Goal: Task Accomplishment & Management: Manage account settings

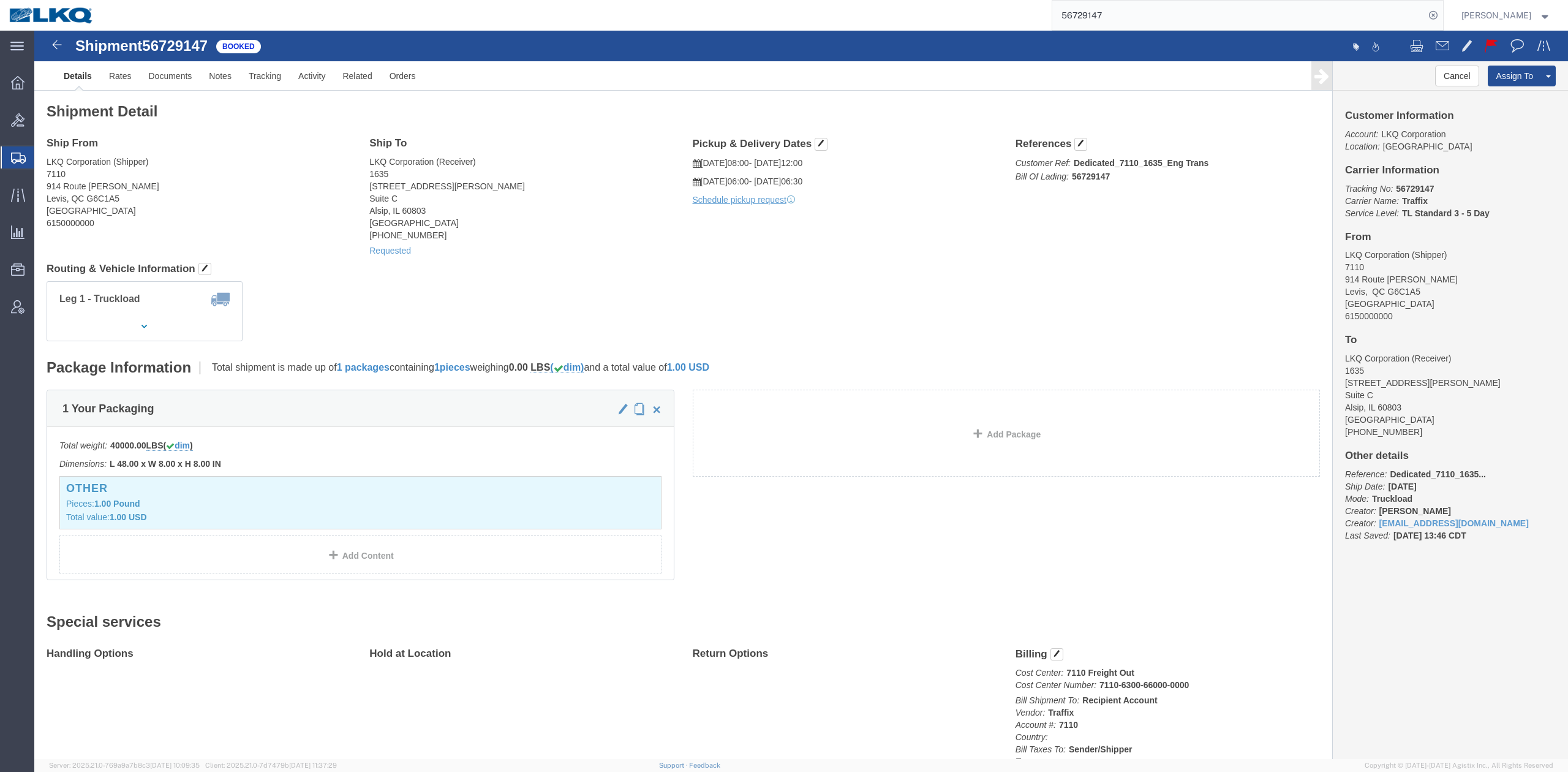
click at [1101, 17] on input "56729147" at bounding box center [1238, 15] width 373 height 29
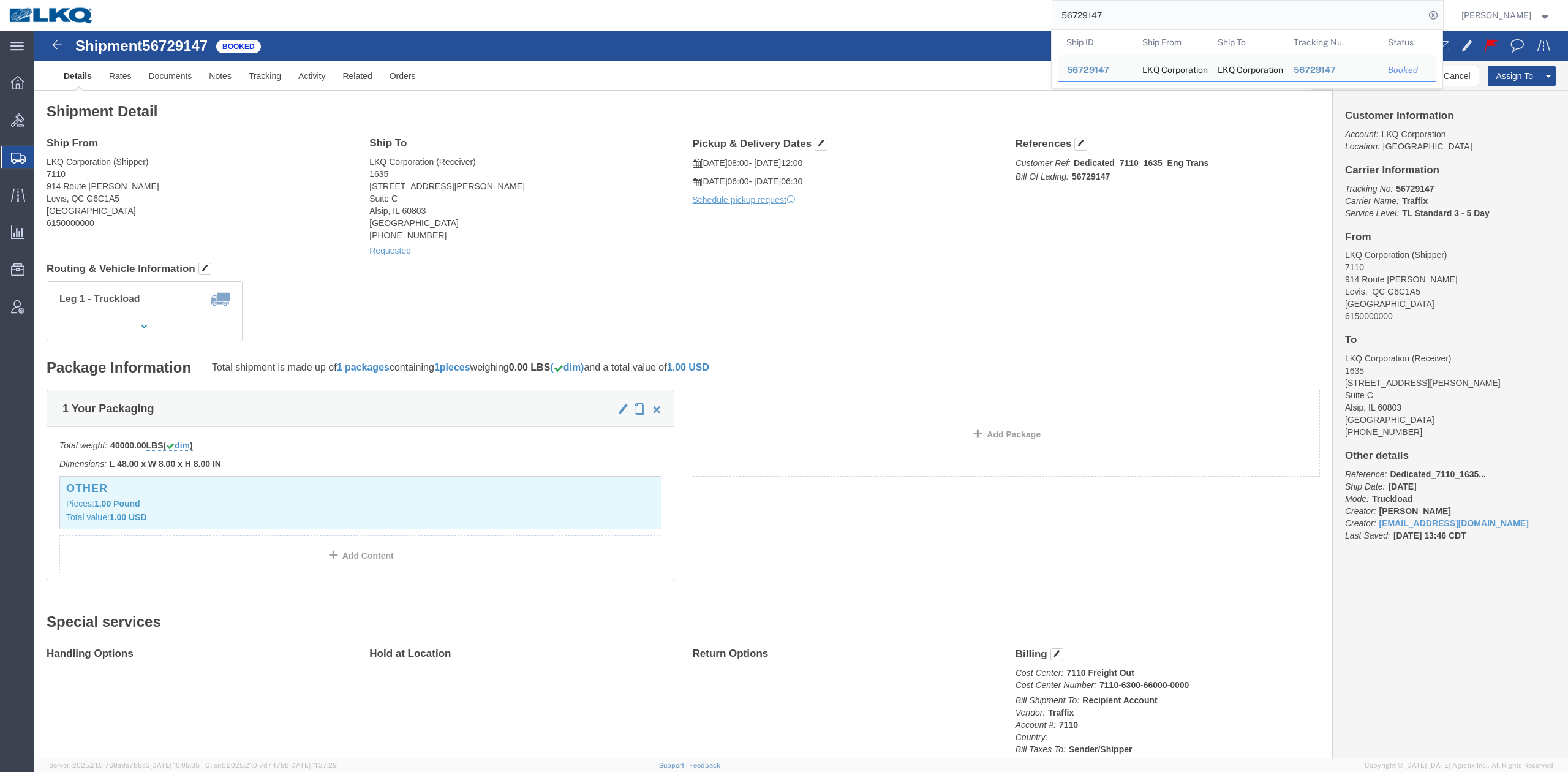
paste input "709719"
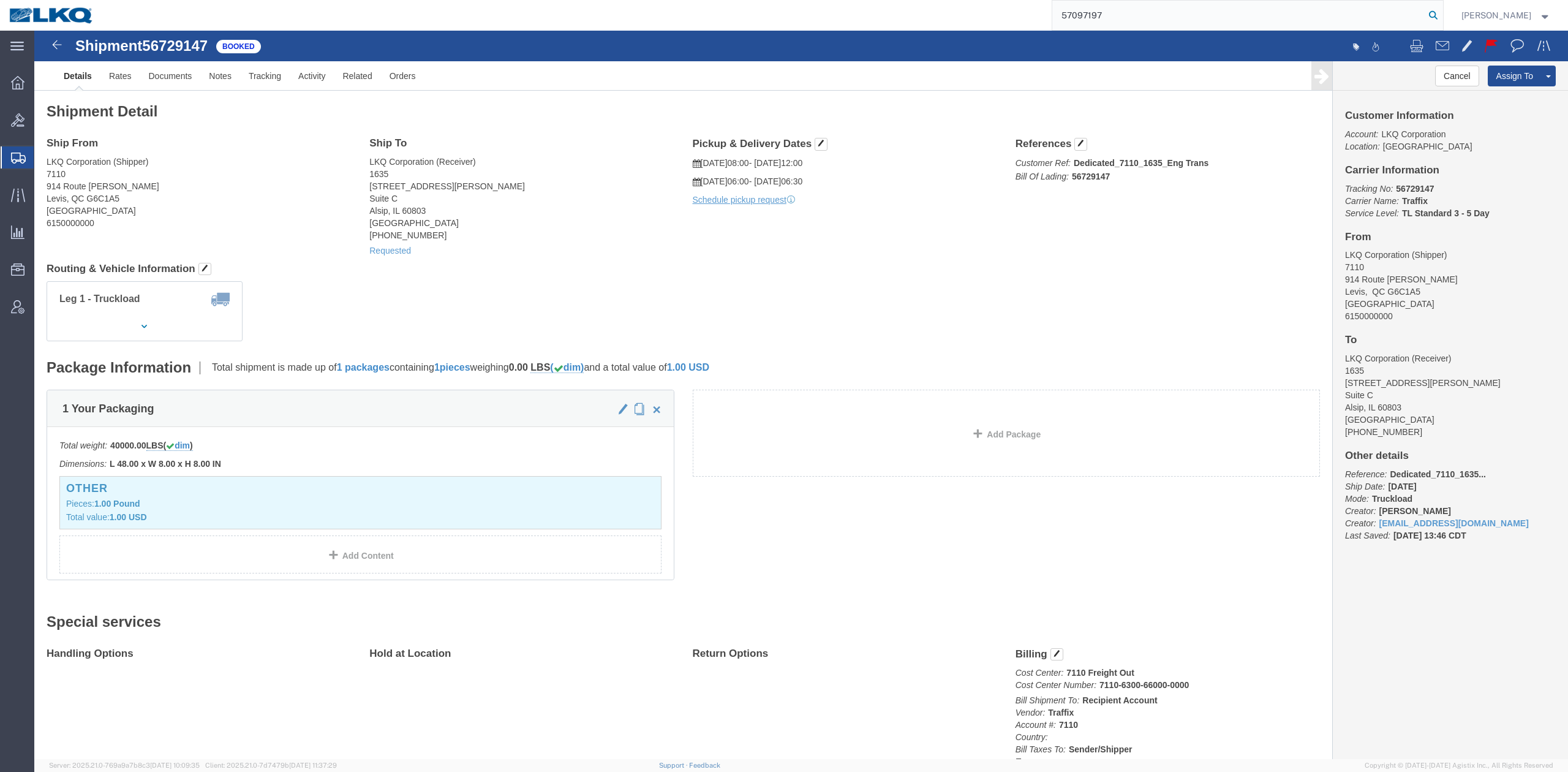
drag, startPoint x: 1438, startPoint y: 18, endPoint x: 1448, endPoint y: 15, distance: 10.4
click at [1444, 17] on form "57097197" at bounding box center [1248, 15] width 392 height 30
click at [1442, 15] on icon at bounding box center [1433, 15] width 17 height 17
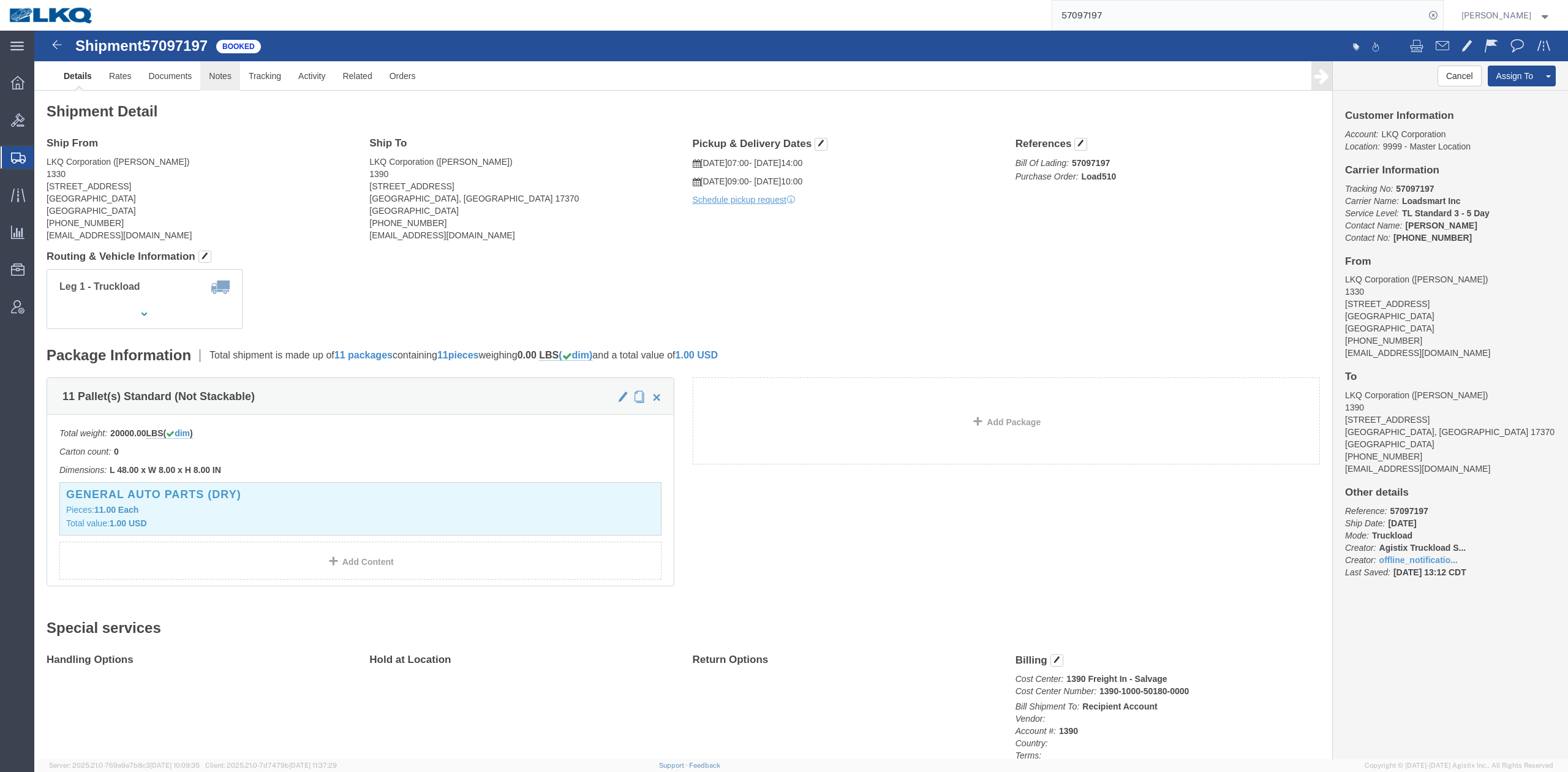
click link "Notes"
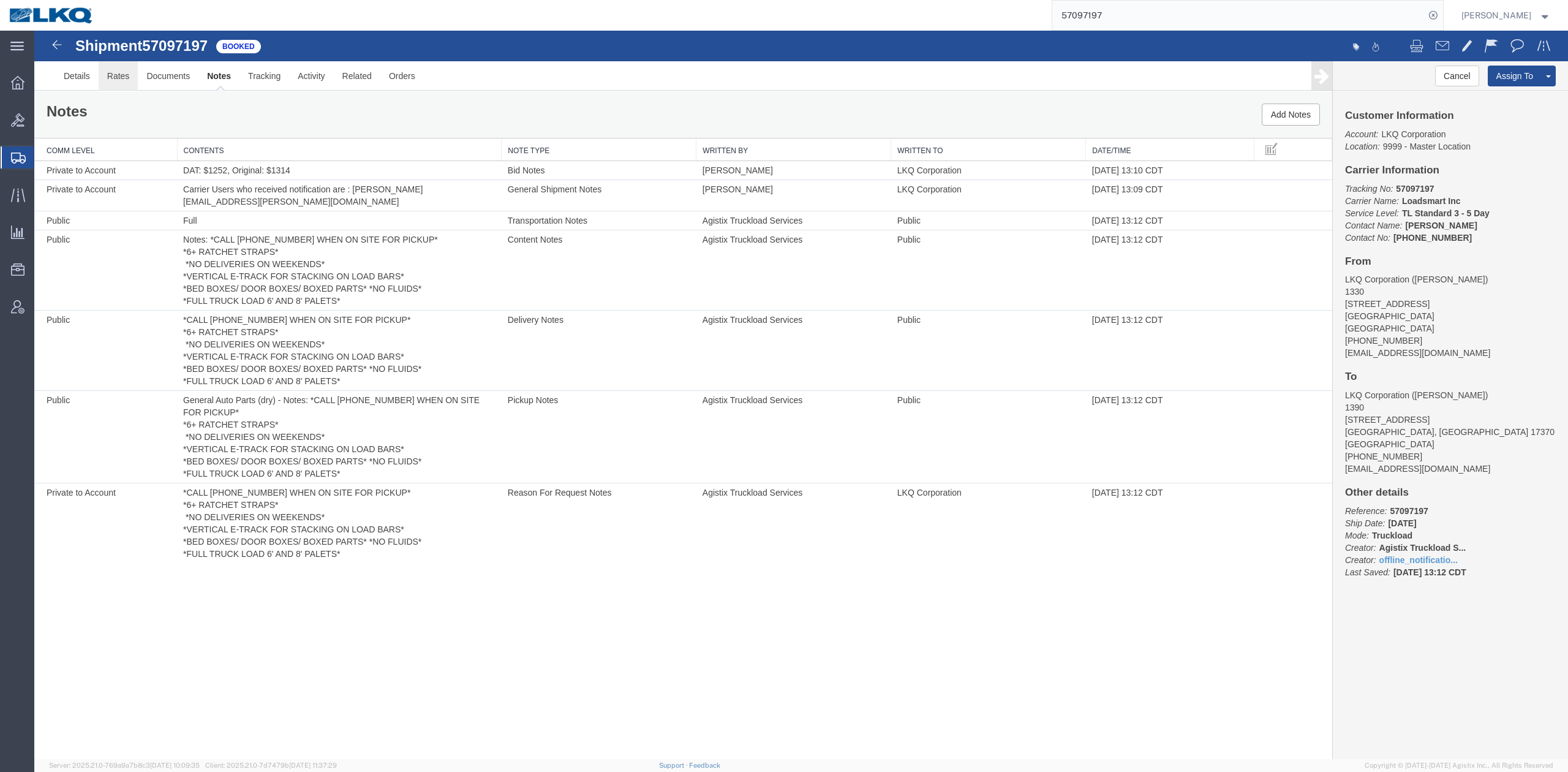
click at [123, 79] on link "Rates" at bounding box center [118, 76] width 40 height 29
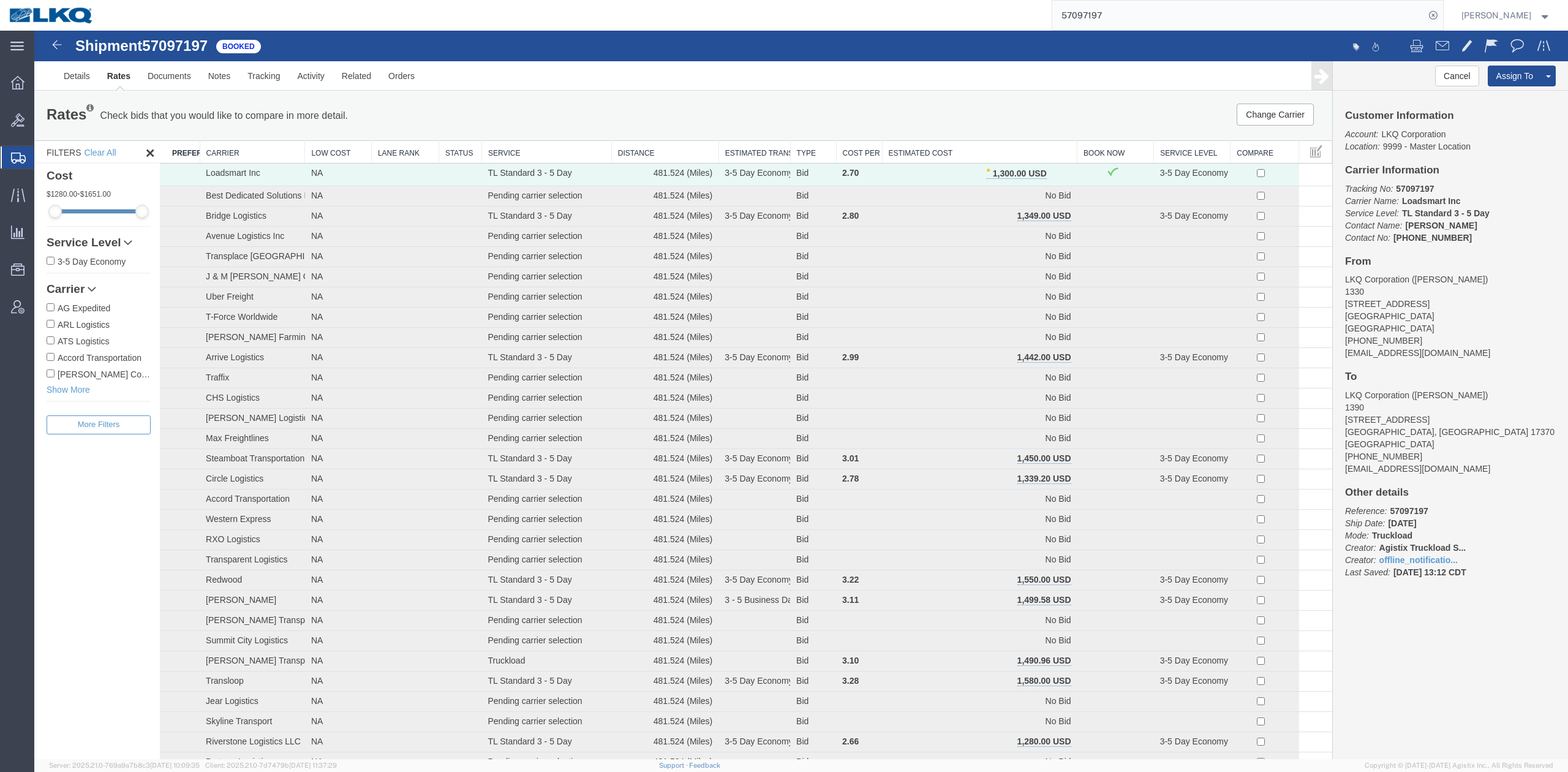
click at [1103, 10] on input "57097197" at bounding box center [1238, 15] width 373 height 29
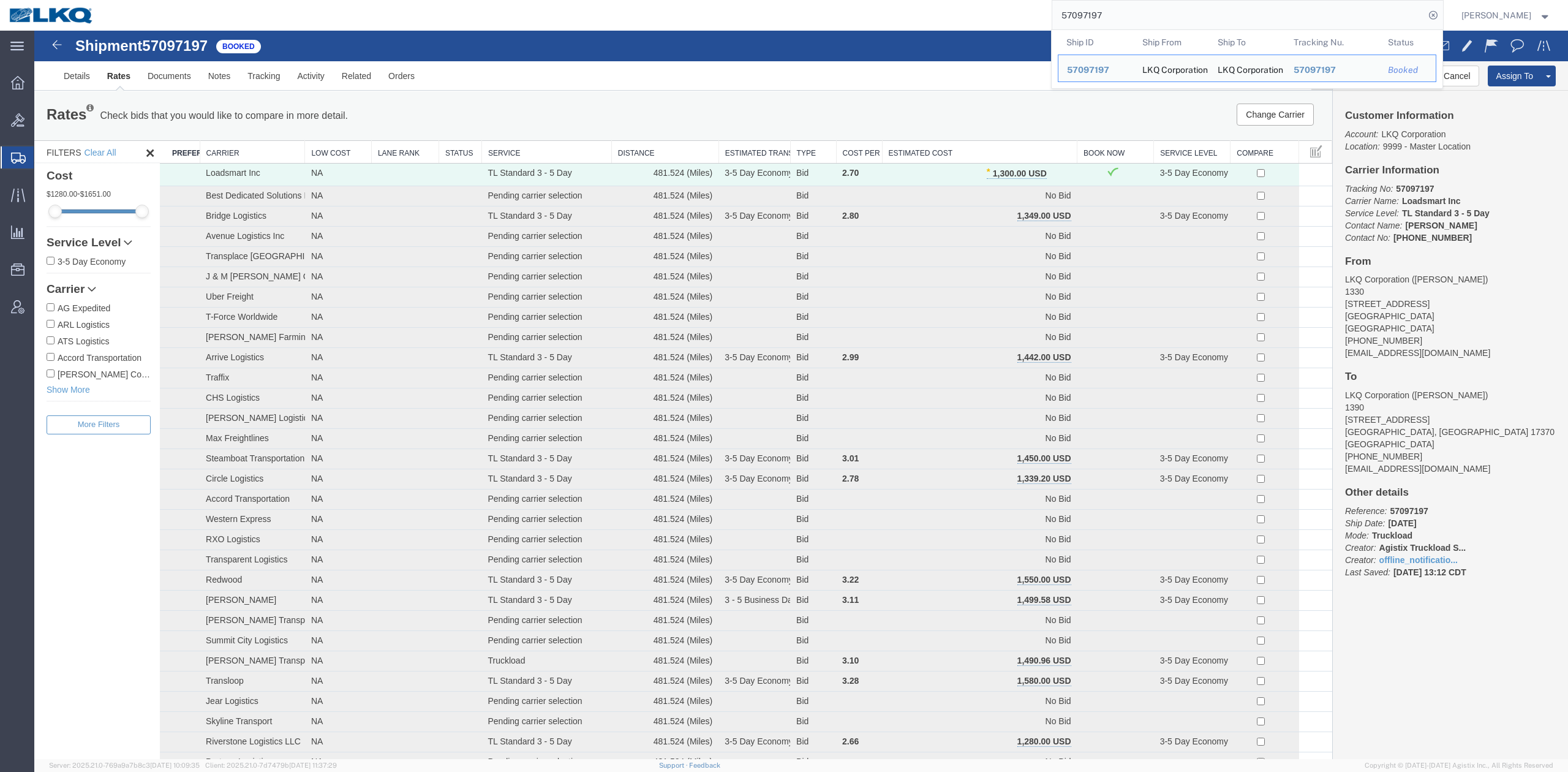
click at [1103, 9] on input "57097197" at bounding box center [1238, 15] width 373 height 29
paste input "6712806"
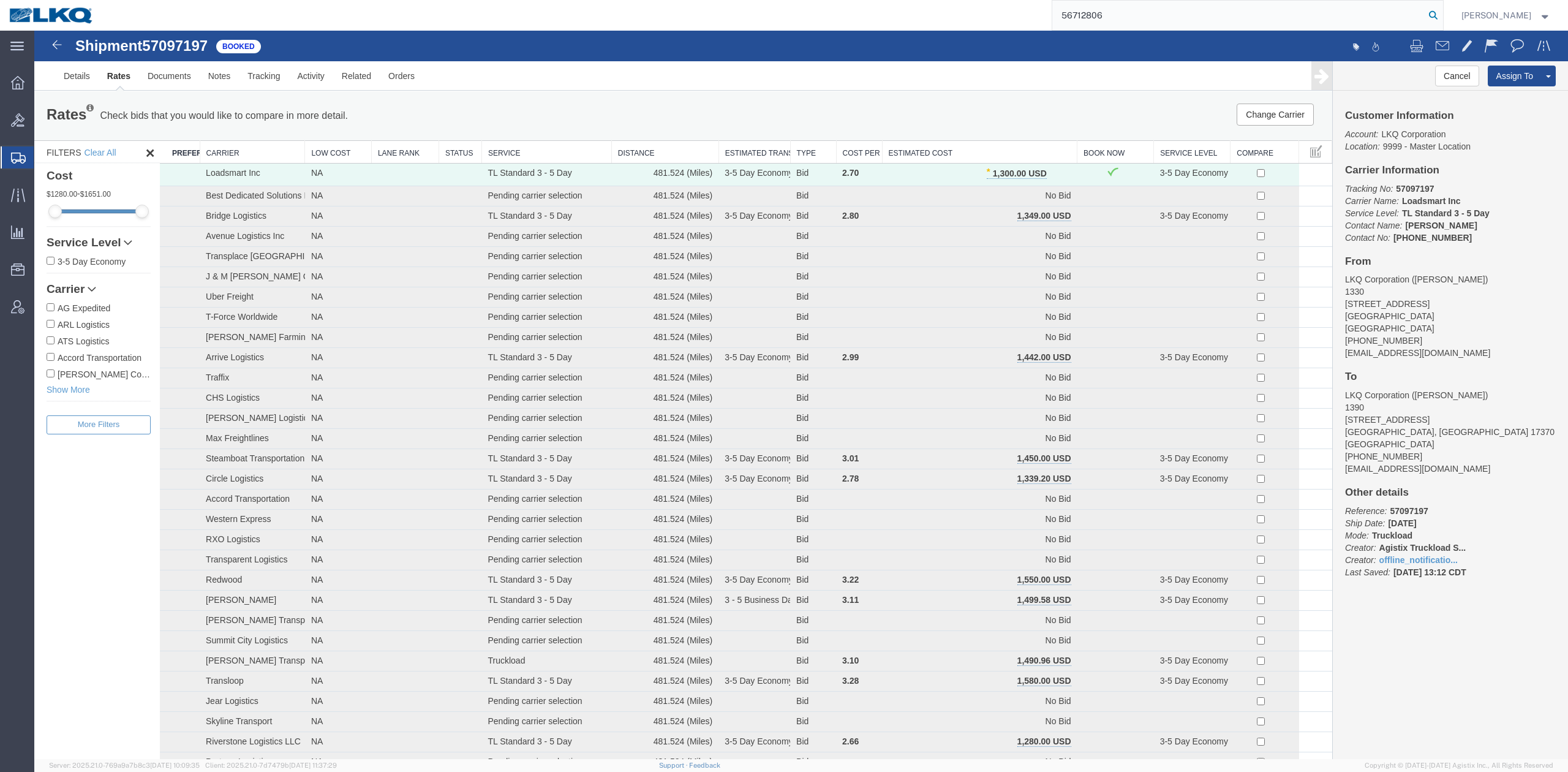
click at [1442, 13] on icon at bounding box center [1433, 15] width 17 height 17
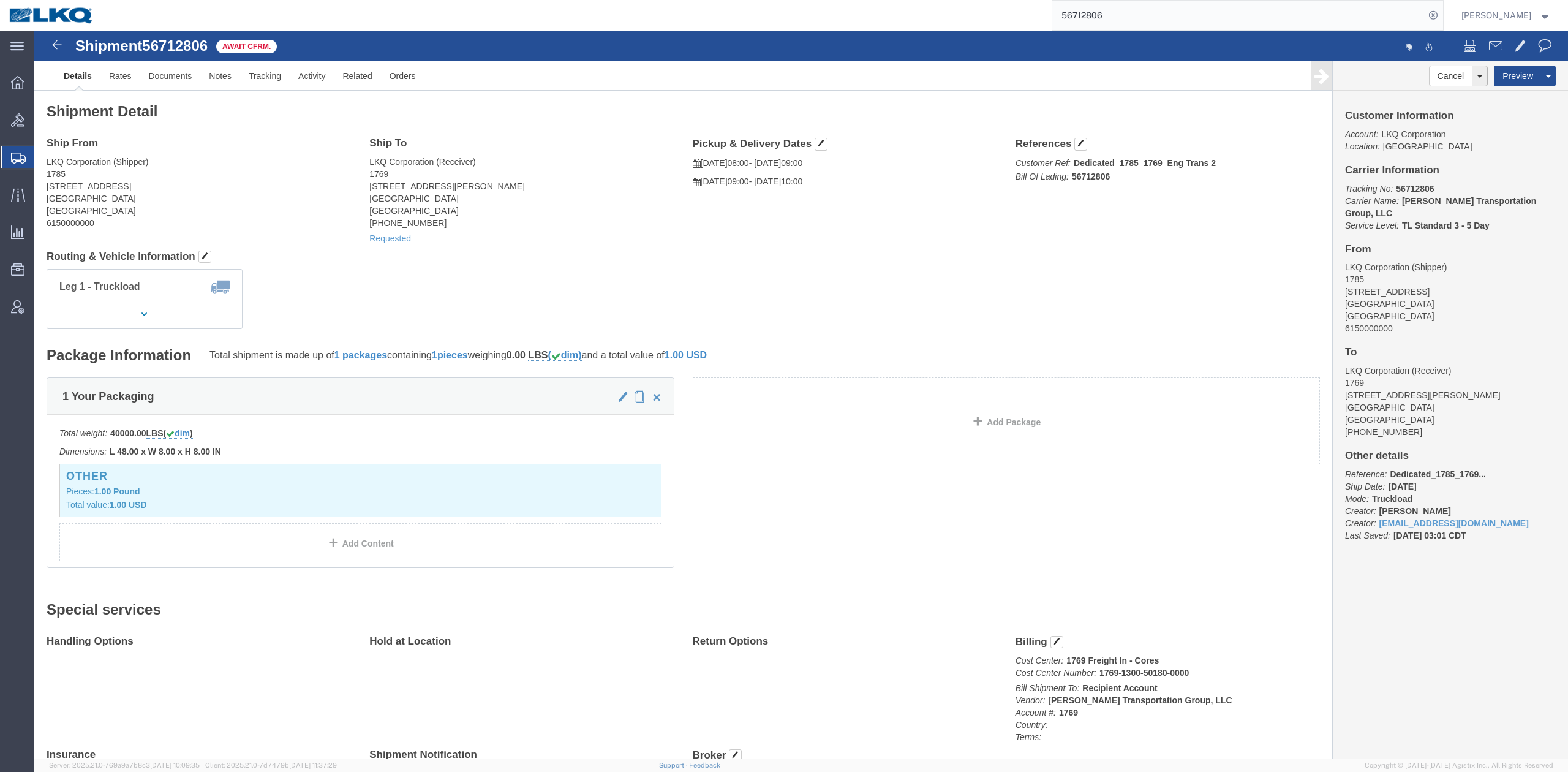
click at [1105, 21] on input "56712806" at bounding box center [1238, 15] width 373 height 29
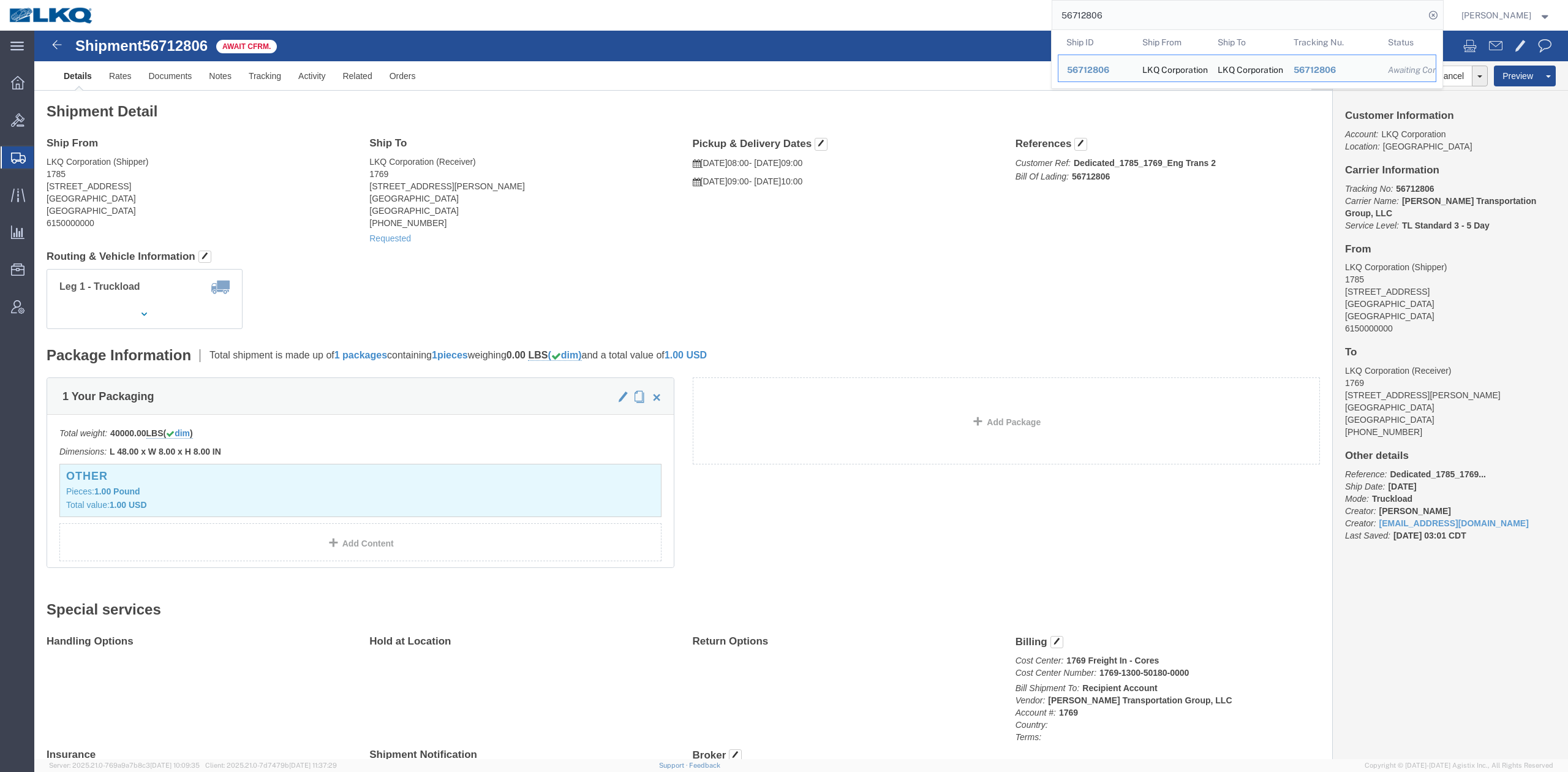
drag, startPoint x: 1105, startPoint y: 22, endPoint x: 1089, endPoint y: 15, distance: 17.5
click at [1089, 15] on input "56712806" at bounding box center [1238, 15] width 373 height 29
paste input "7126298"
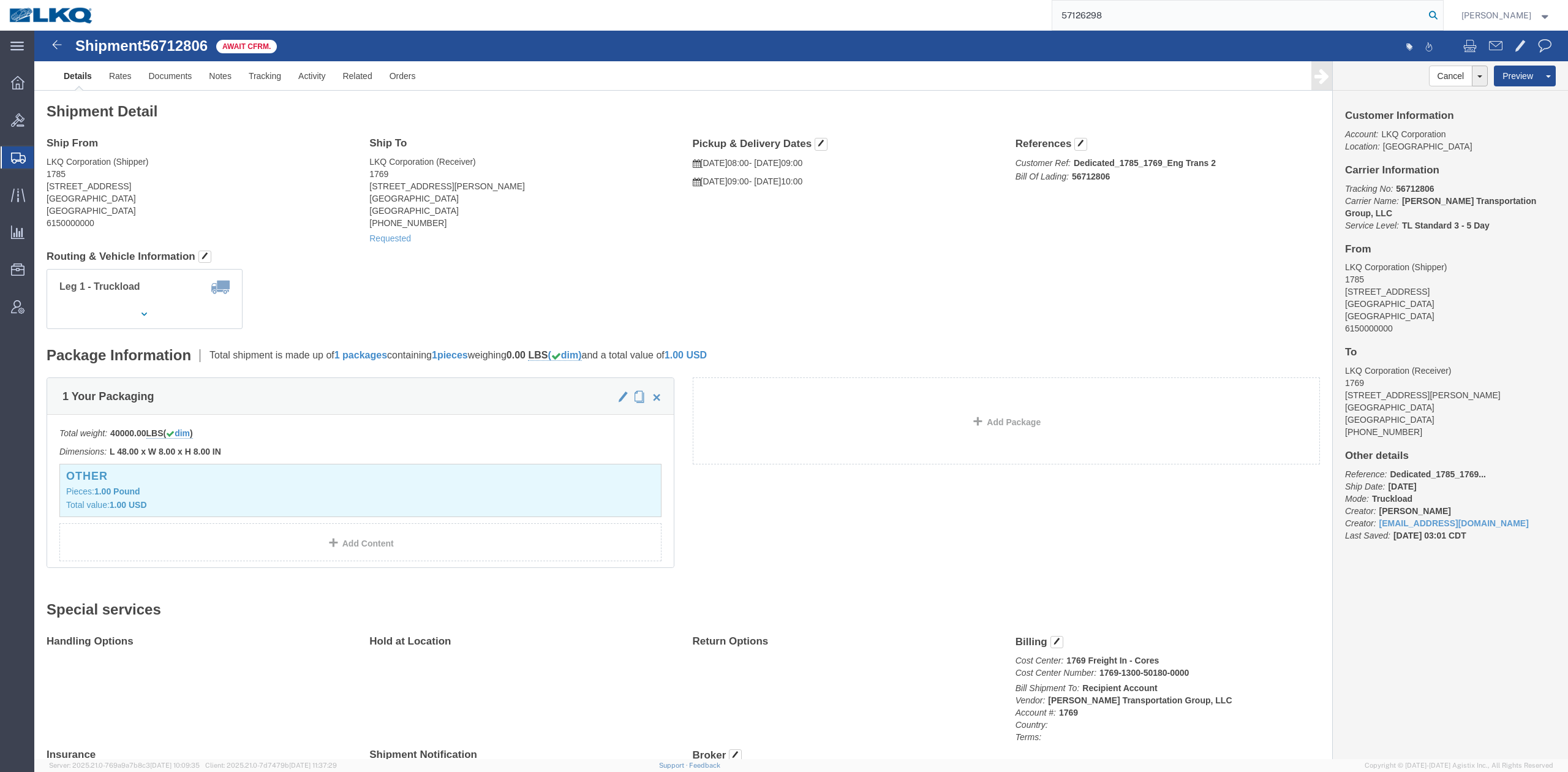
type input "57126298"
drag, startPoint x: 1451, startPoint y: 16, endPoint x: 1444, endPoint y: 27, distance: 13.0
click at [1442, 16] on icon at bounding box center [1433, 15] width 17 height 17
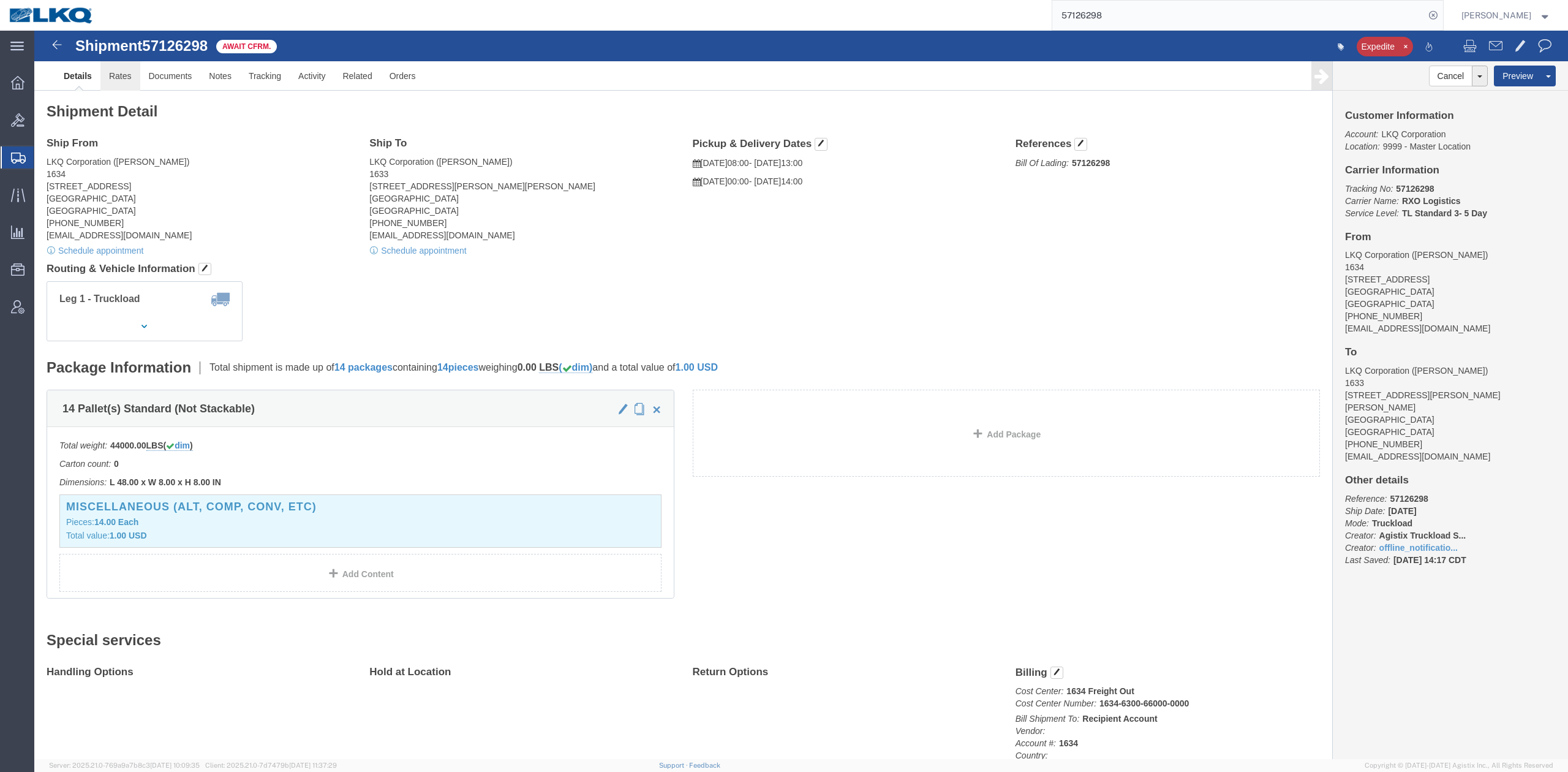
click link "Rates"
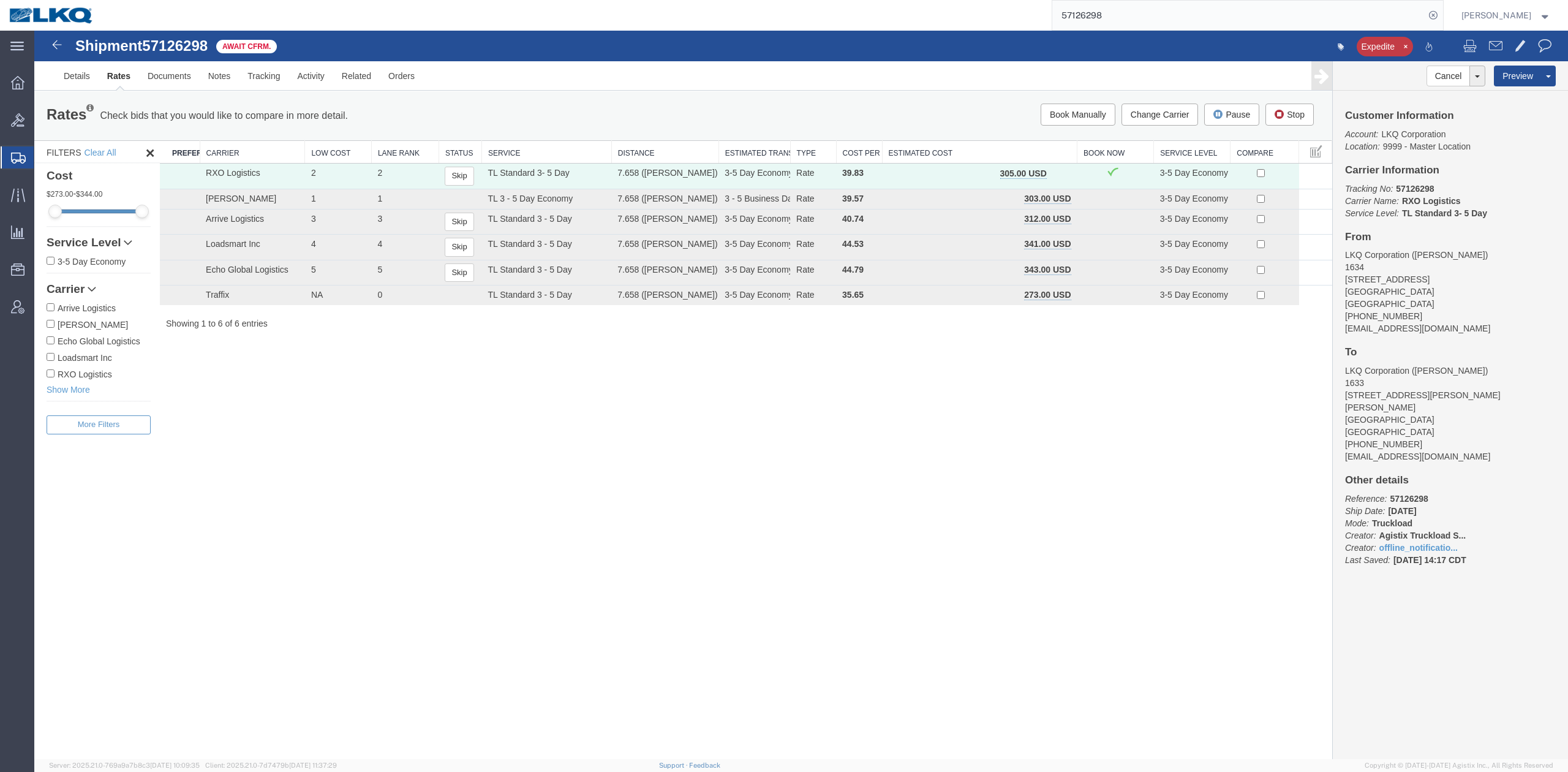
click at [34, 30] on link "Withdraw Shipment" at bounding box center [34, 30] width 0 height 0
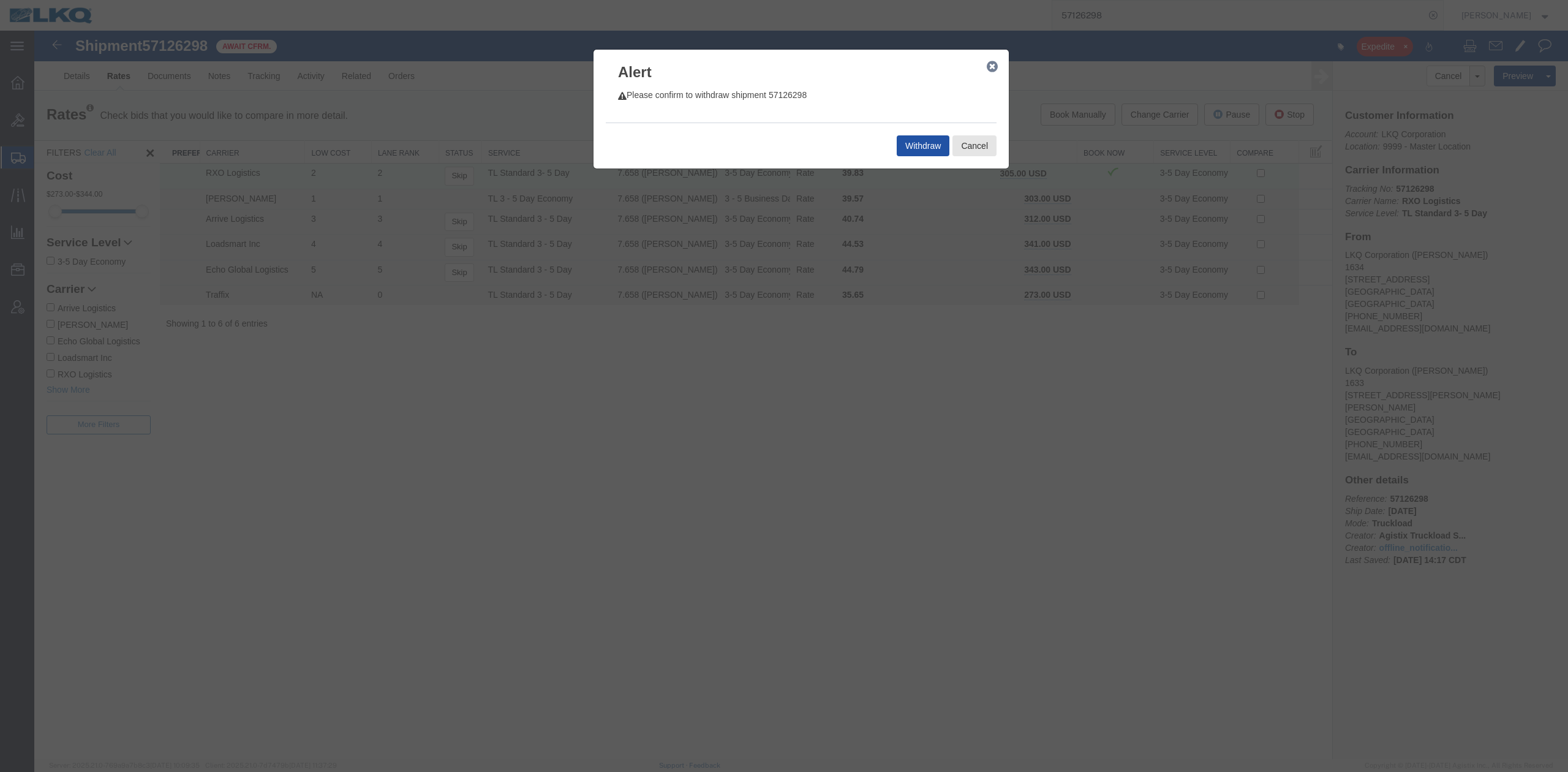
click at [934, 152] on button "Withdraw" at bounding box center [923, 146] width 53 height 21
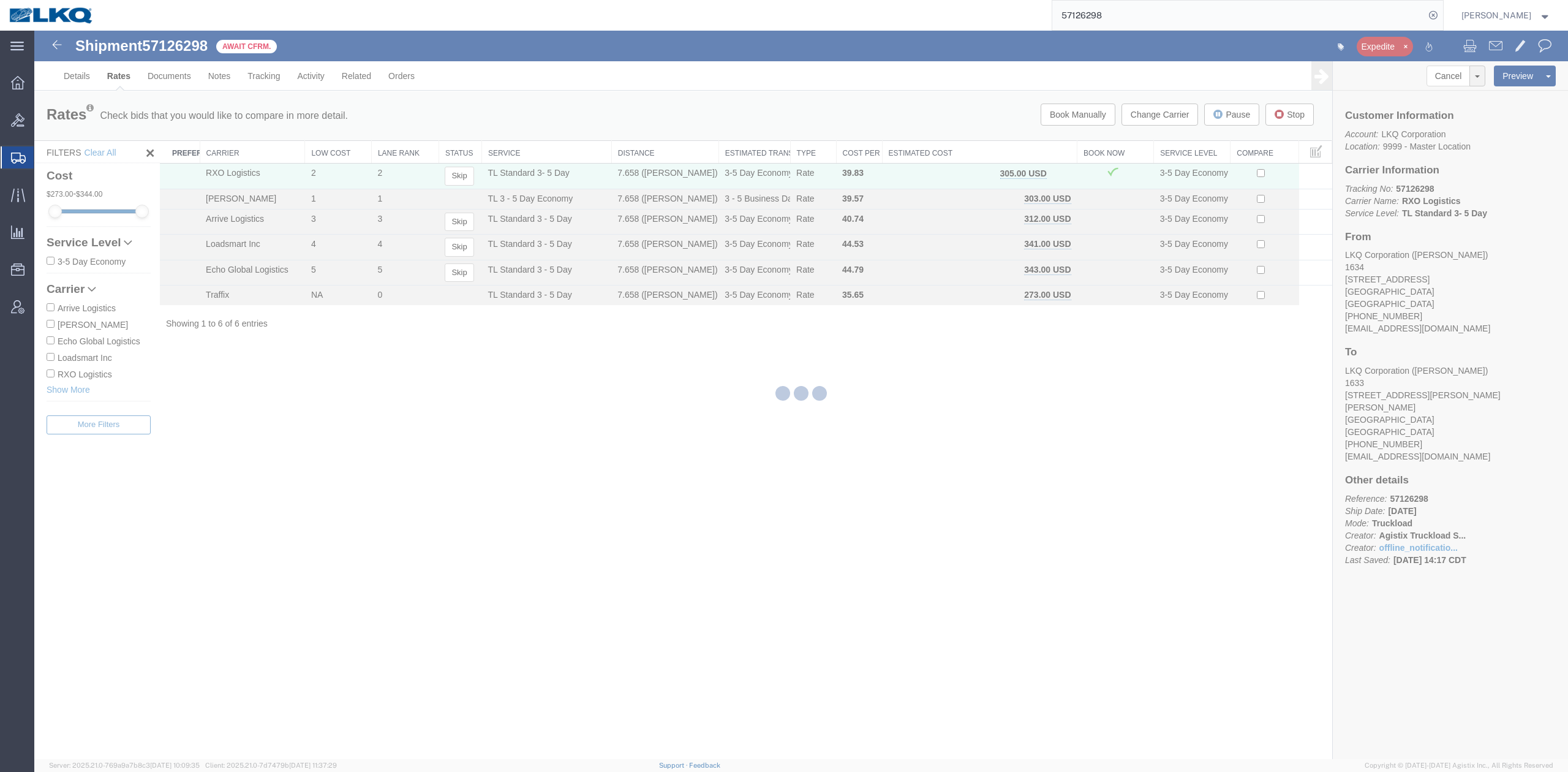
select select "28712"
select select "28711"
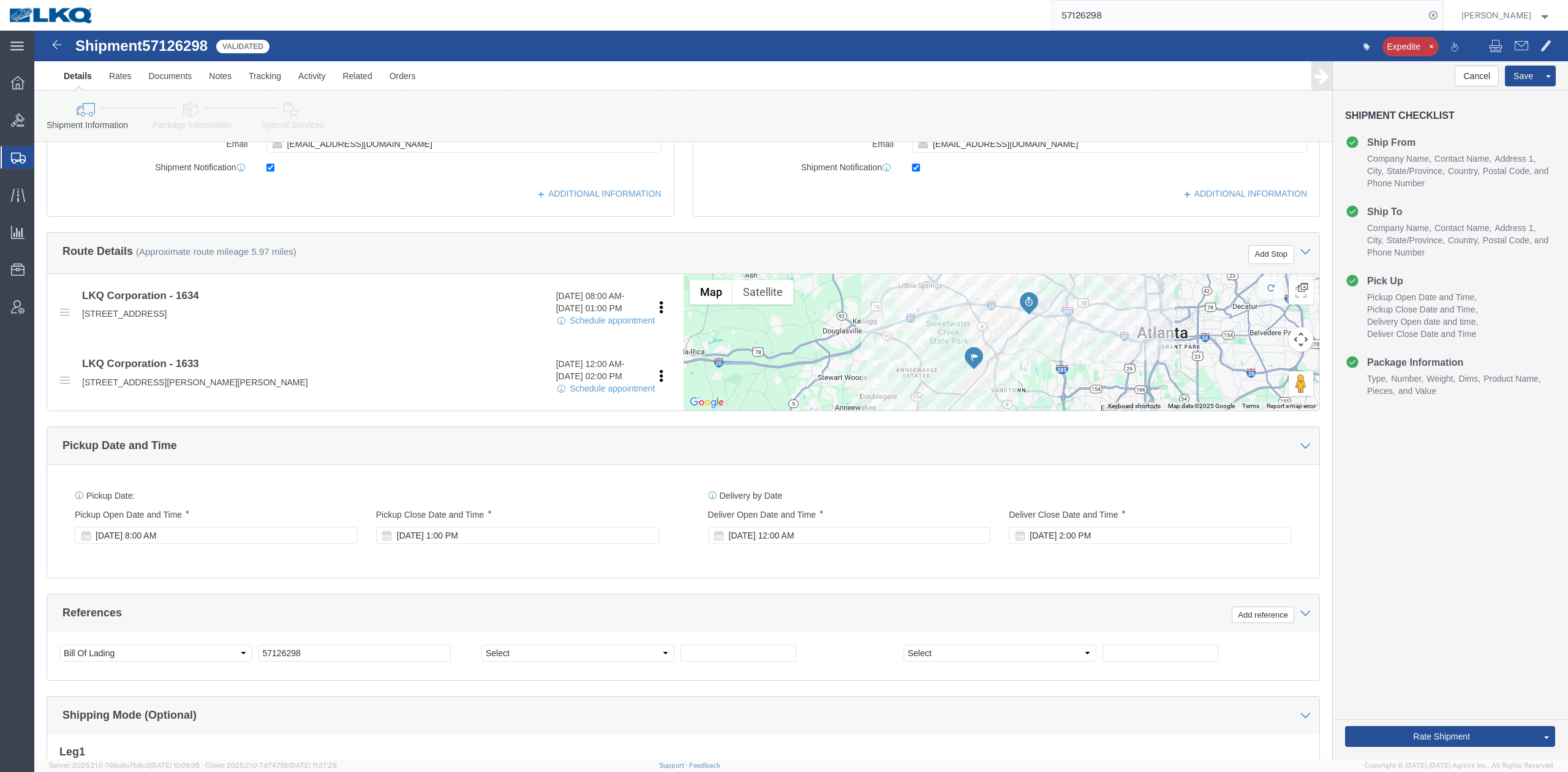
scroll to position [327, 0]
drag, startPoint x: 1422, startPoint y: 709, endPoint x: 524, endPoint y: 328, distance: 975.5
click button "Rate Shipment"
type button "Rate Shipment"
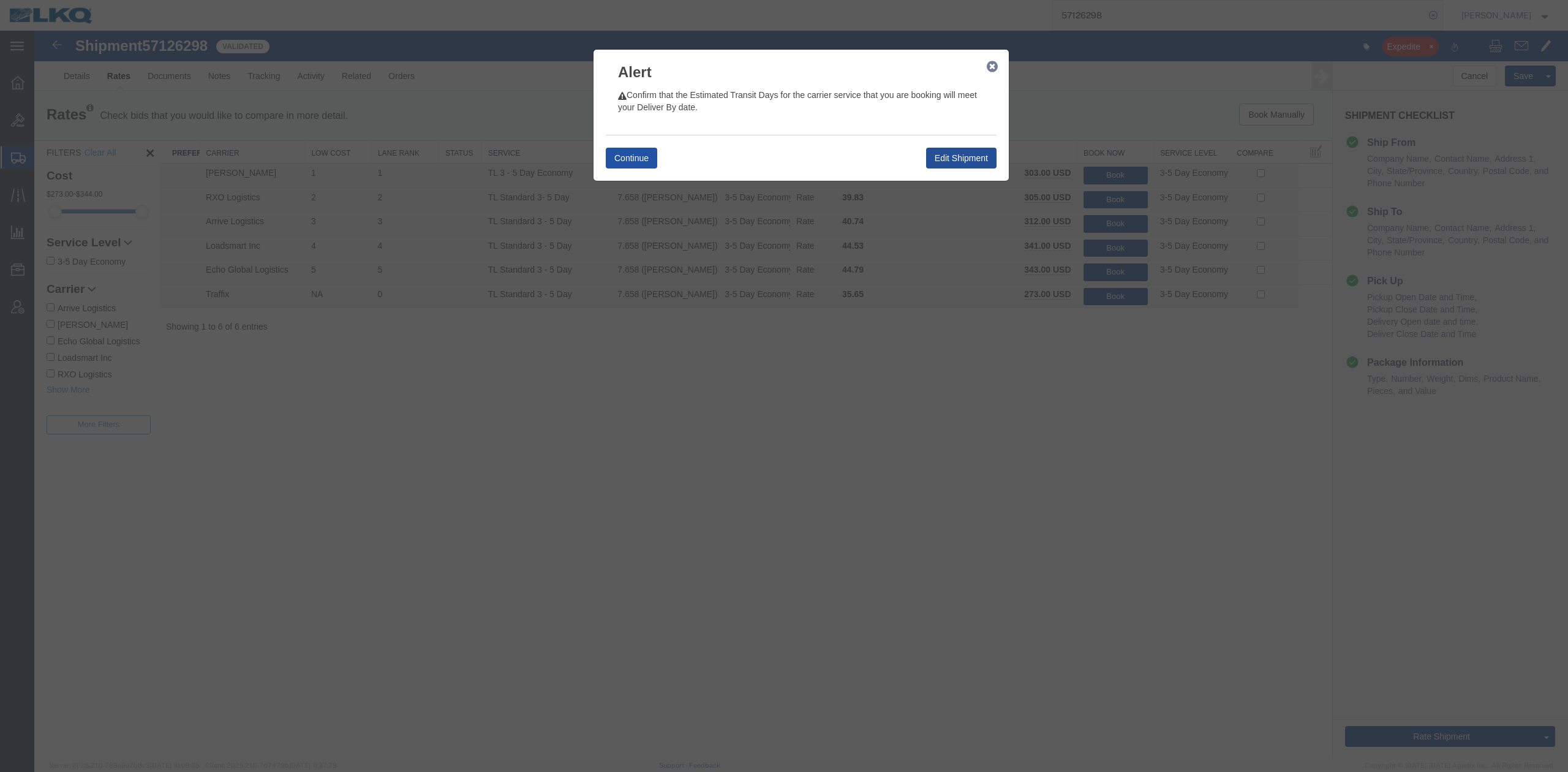
click at [648, 165] on button "Continue" at bounding box center [632, 158] width 52 height 21
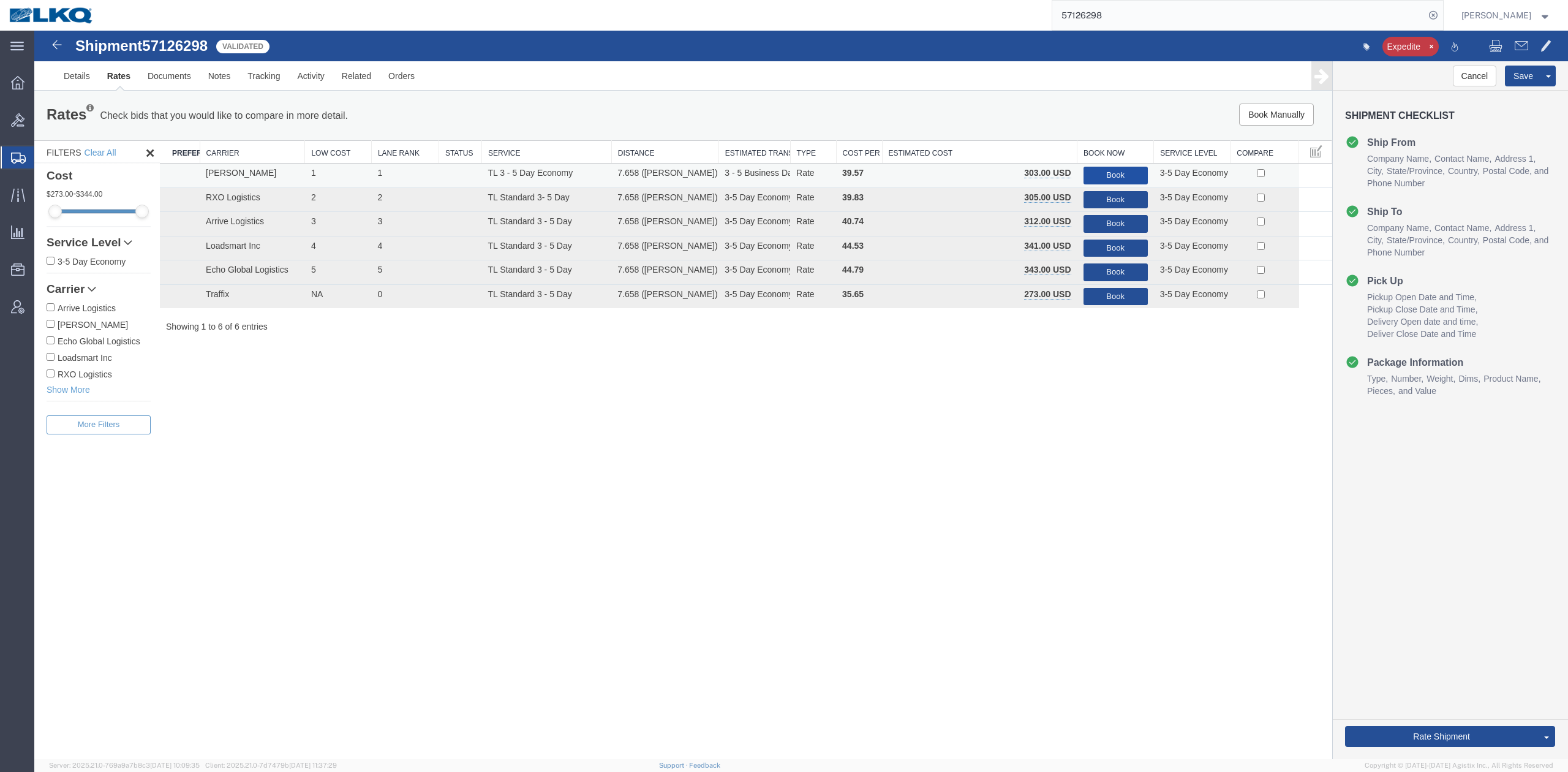
click at [1095, 173] on button "Book" at bounding box center [1115, 175] width 64 height 18
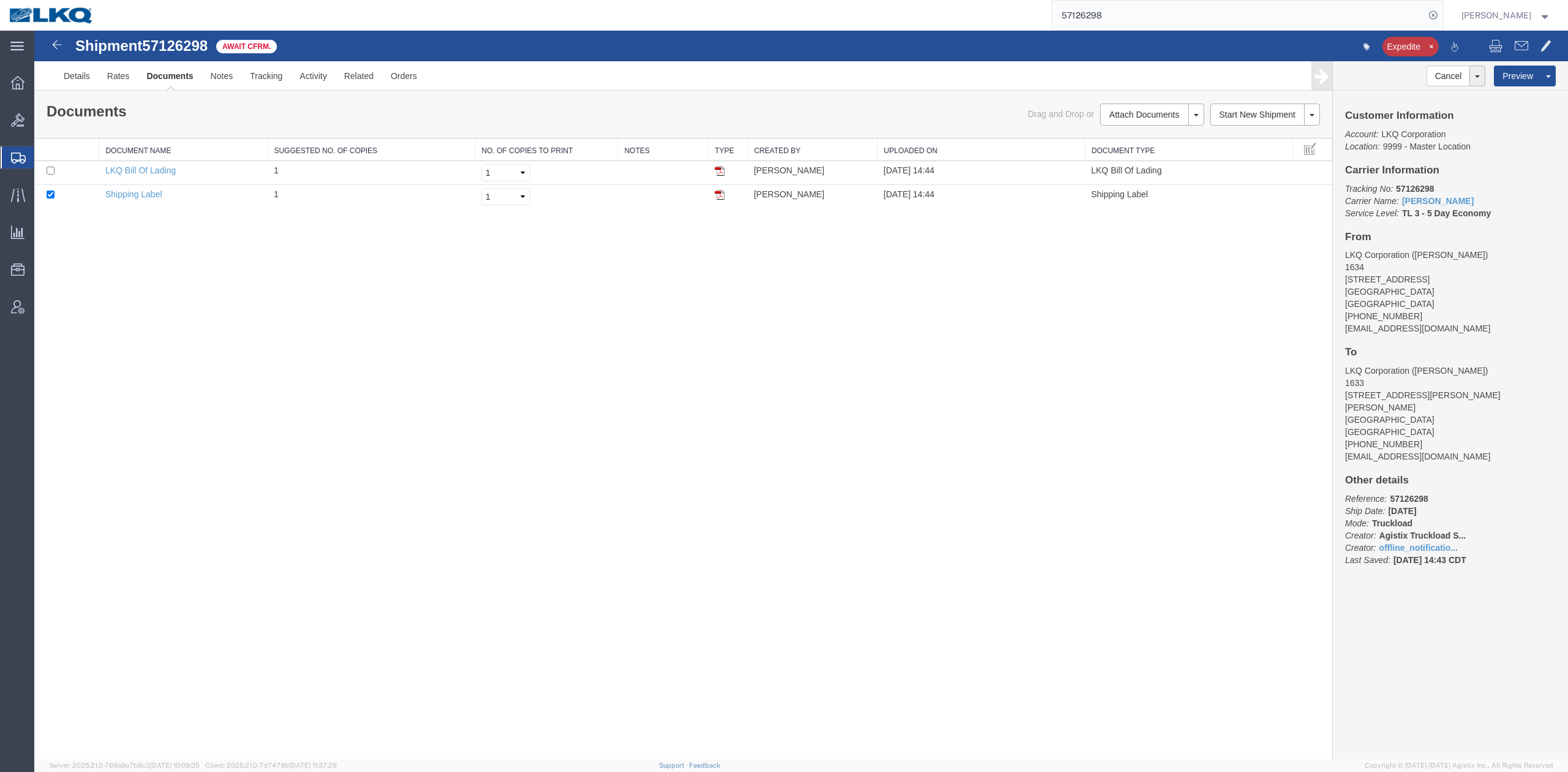
click at [1113, 15] on input "57126298" at bounding box center [1238, 15] width 373 height 29
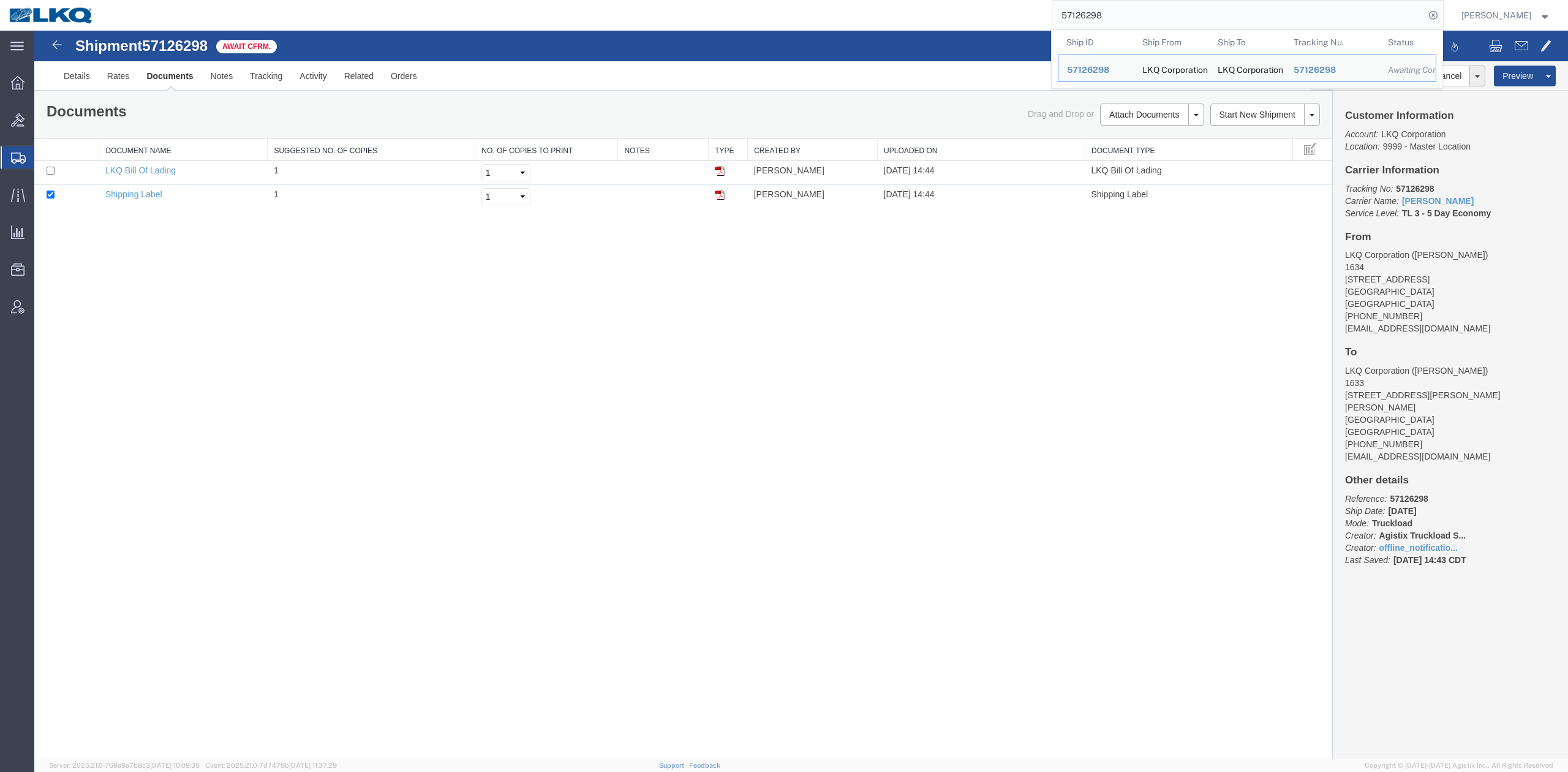
click at [1112, 15] on input "57126298" at bounding box center [1238, 15] width 373 height 29
paste input "036713"
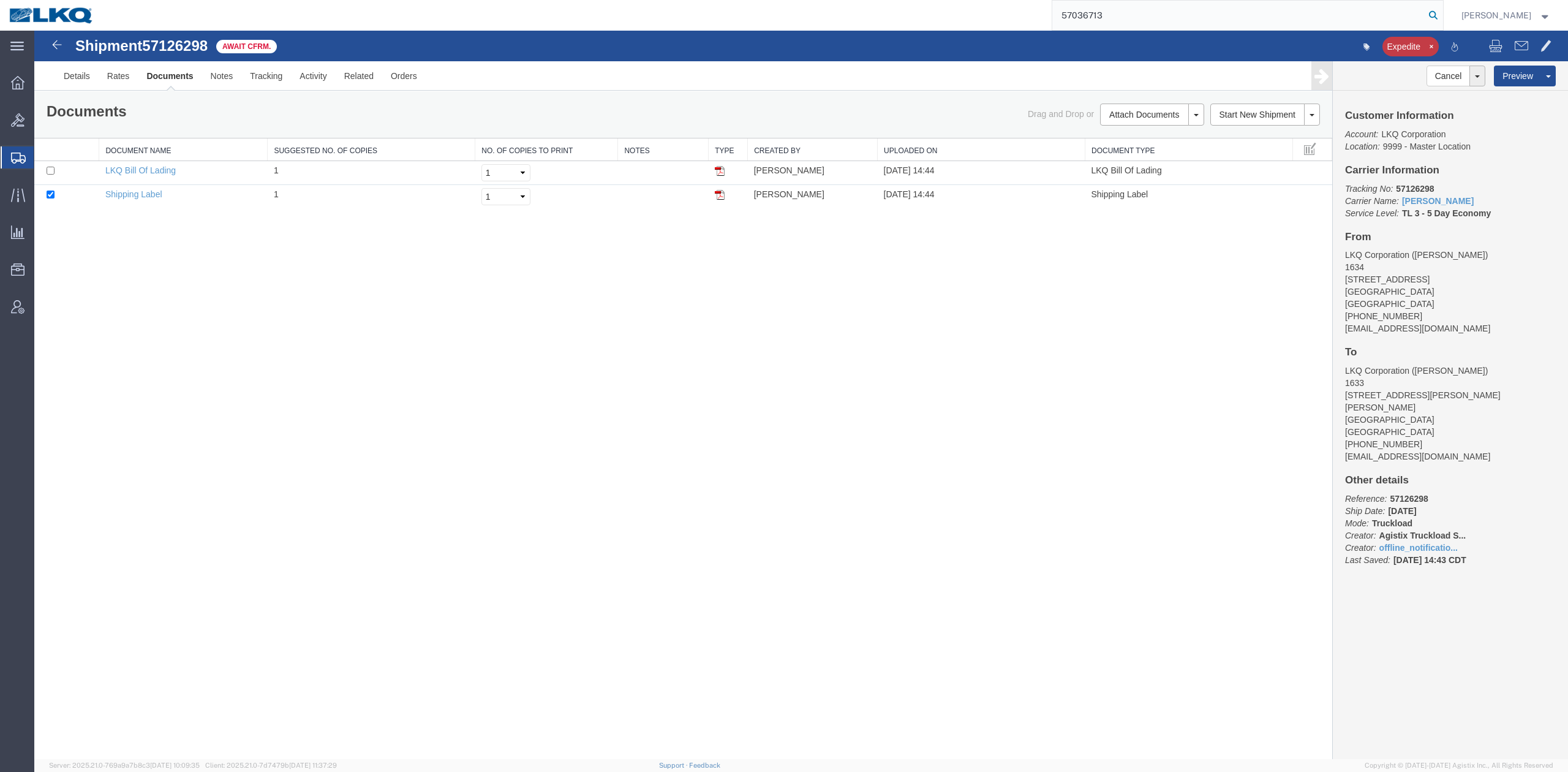
type input "57036713"
click at [1442, 13] on icon at bounding box center [1433, 15] width 17 height 17
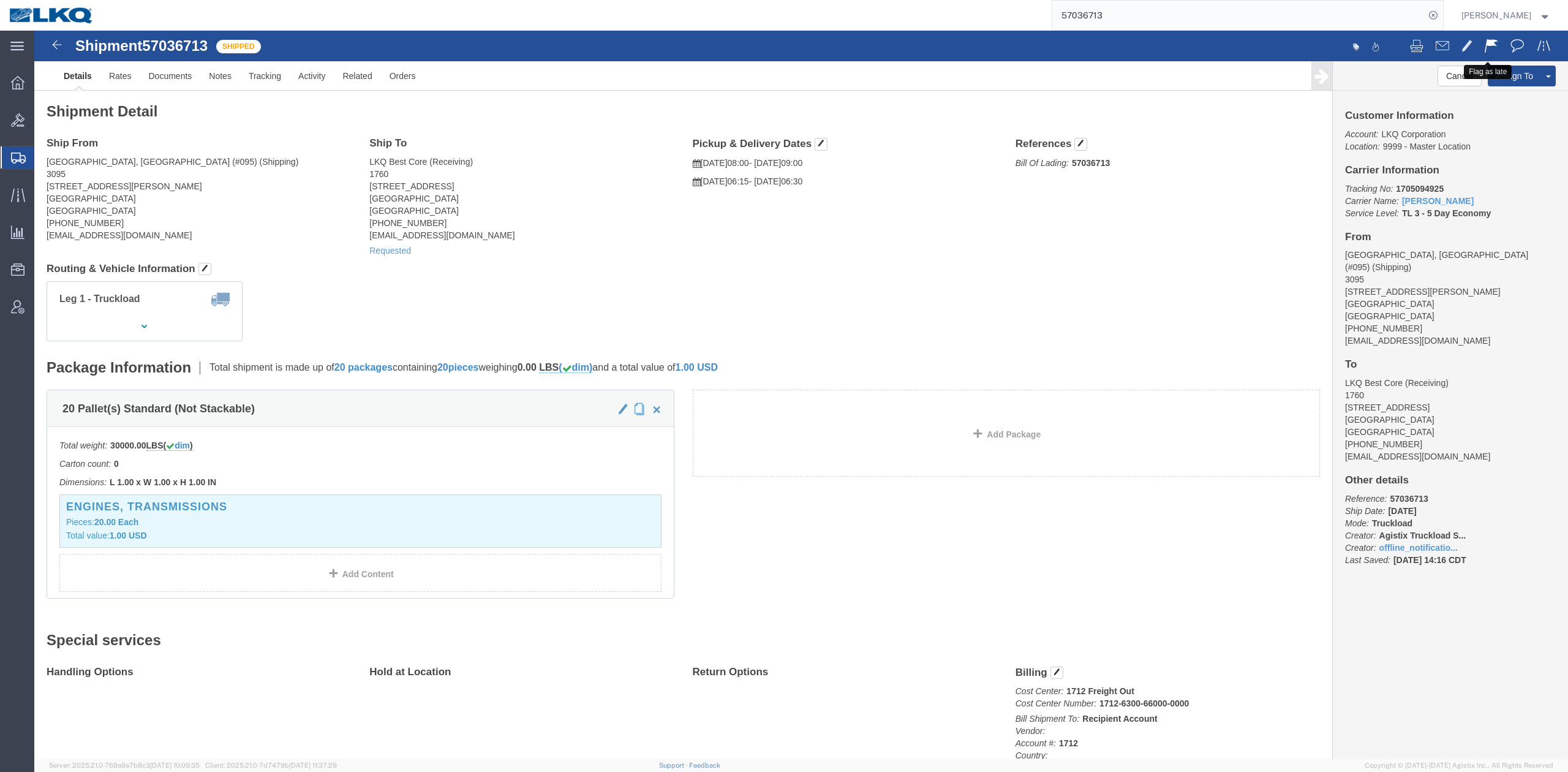
click span
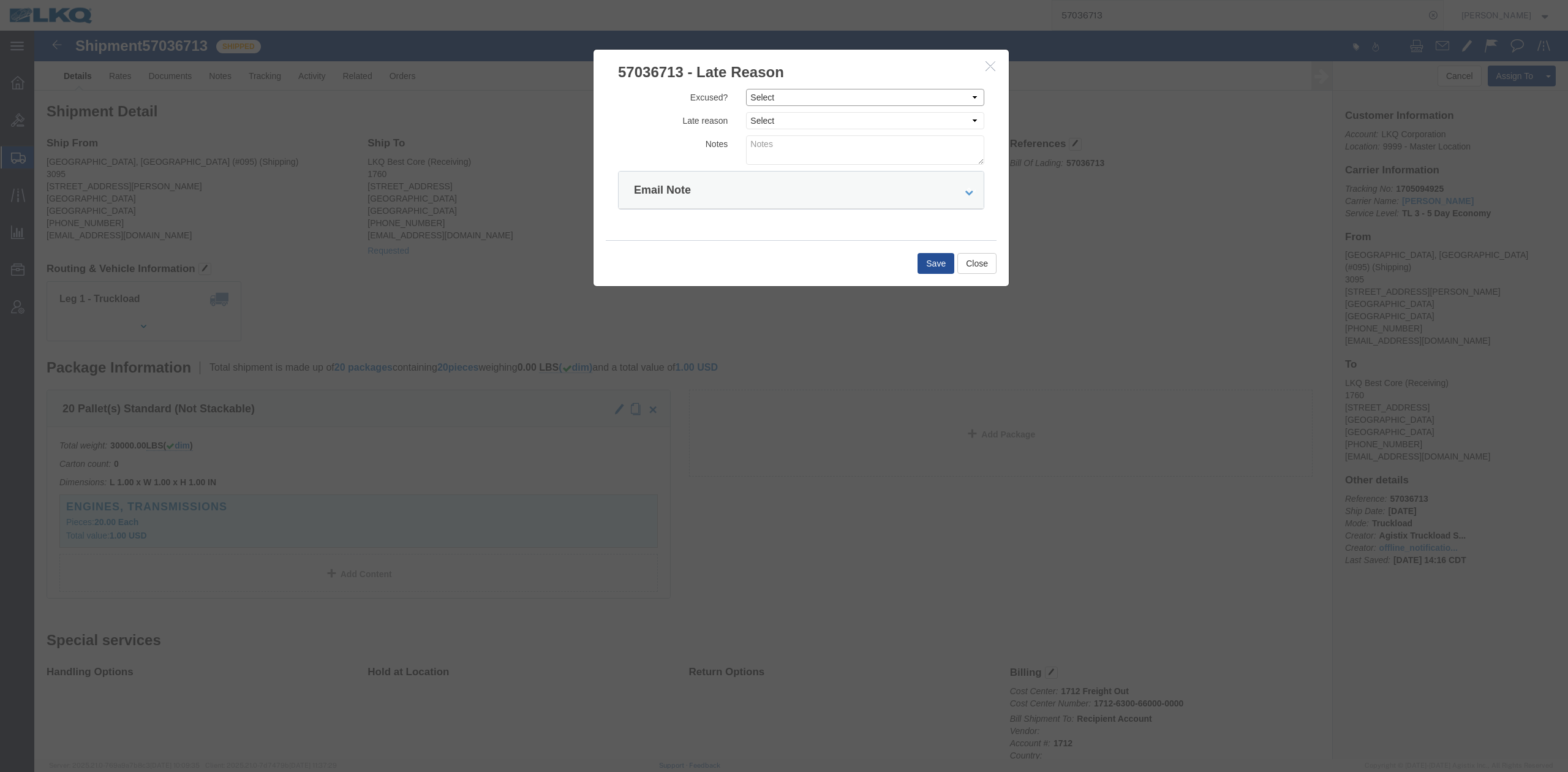
drag, startPoint x: 803, startPoint y: 70, endPoint x: 799, endPoint y: 75, distance: 6.4
click select "Select Excused Not Excused"
select select "NOT_EXCUSED"
click select "Select Excused Not Excused"
click div "Excused? Select Excused Not Excused Late reason Select Bad Carrier Data Carrier…"
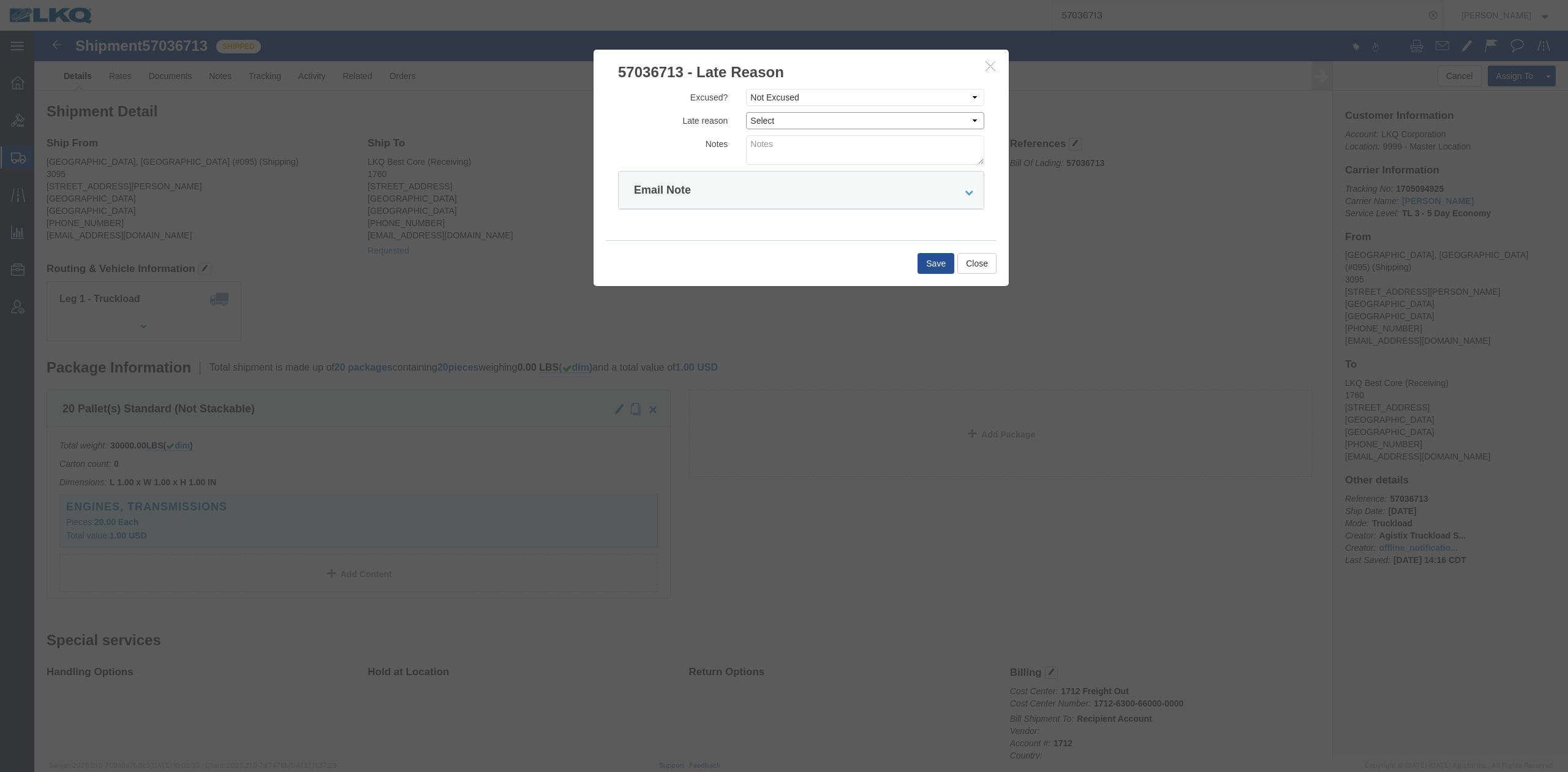
click select "Select Bad Carrier Data Carrier Admin Error Delay Accident Driver Error Lack of…"
drag, startPoint x: 728, startPoint y: 83, endPoint x: 728, endPoint y: 96, distance: 13.0
click select "Select Bad Carrier Data Carrier Admin Error Delay Accident Driver Error Lack of…"
select select "DELAY_ACCIDENT"
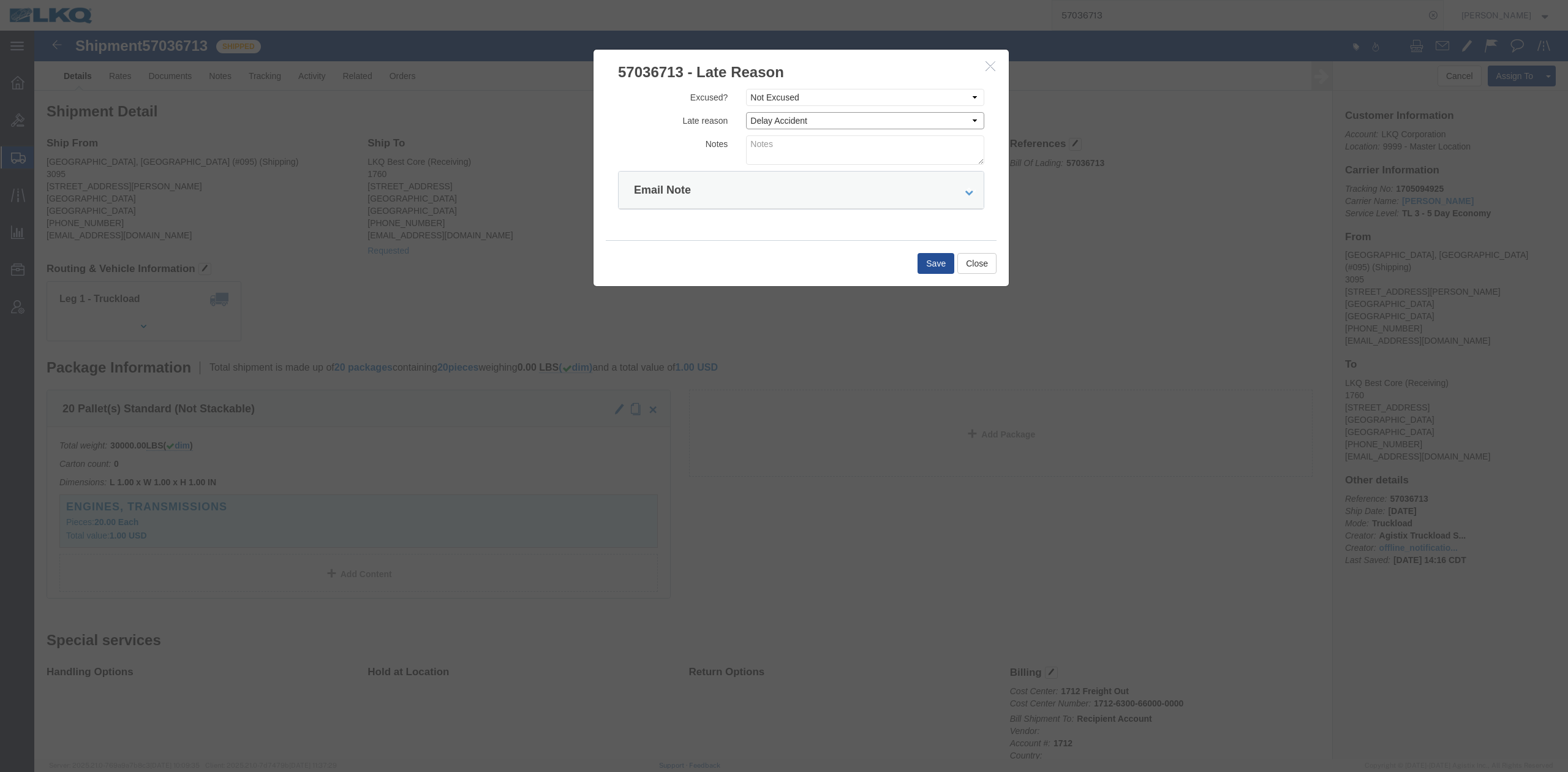
click select "Select Bad Carrier Data Carrier Admin Error Delay Accident Driver Error Lack of…"
click textarea
type textarea "Delivery 10/14"
click button "Save"
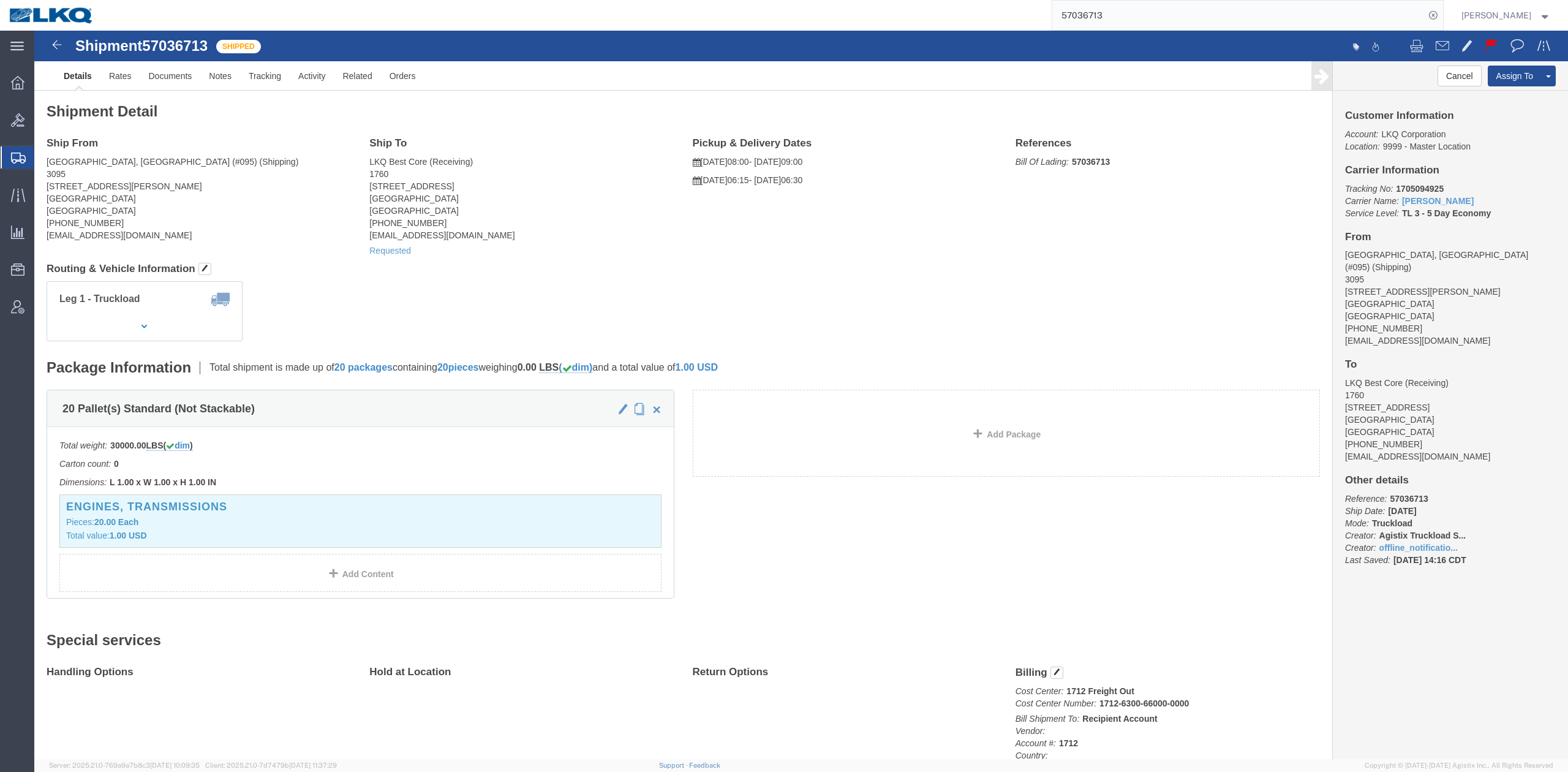
click at [1098, 13] on input "57036713" at bounding box center [1238, 15] width 373 height 29
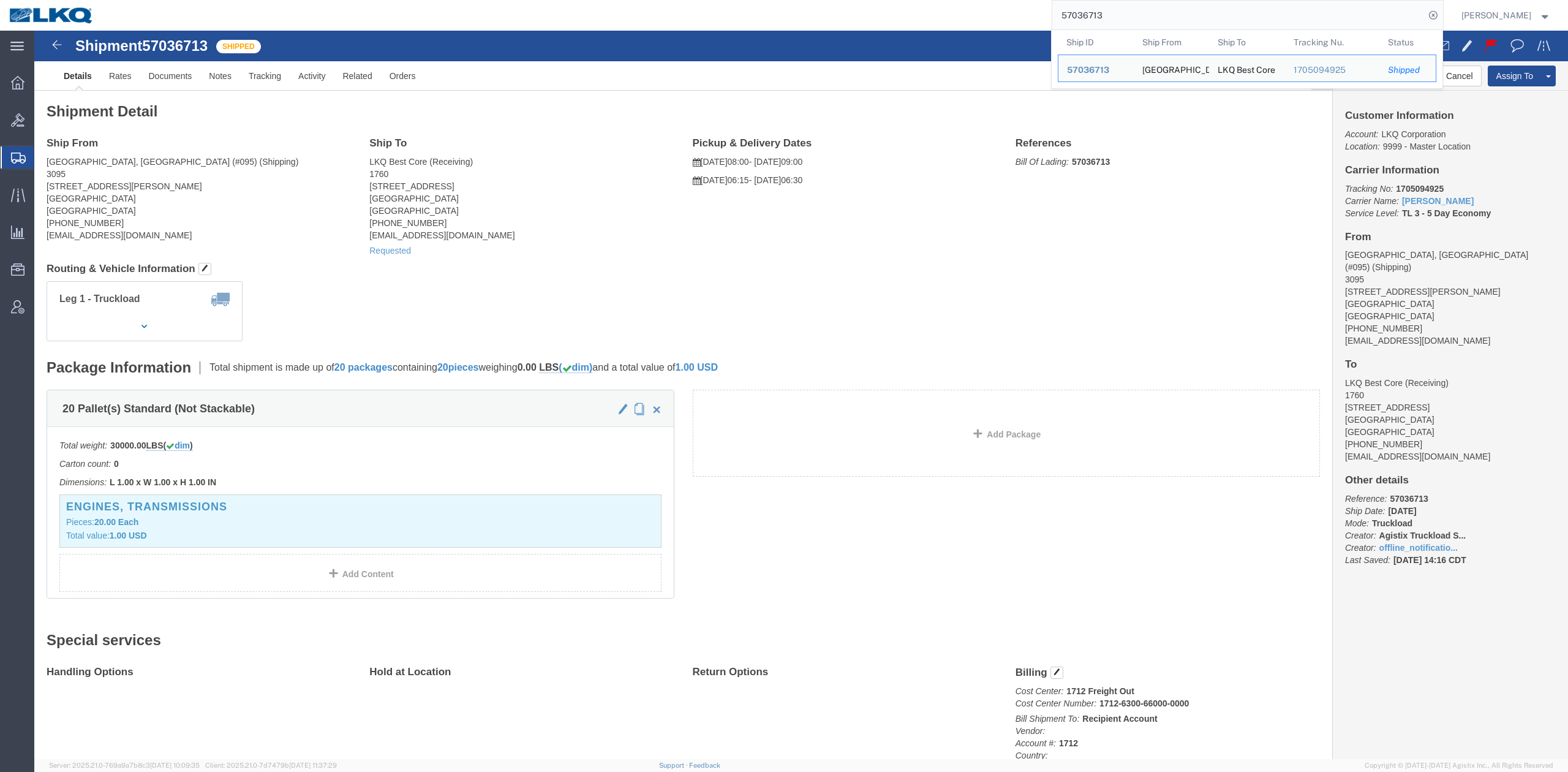
click at [1098, 13] on input "57036713" at bounding box center [1238, 15] width 373 height 29
paste input "117020"
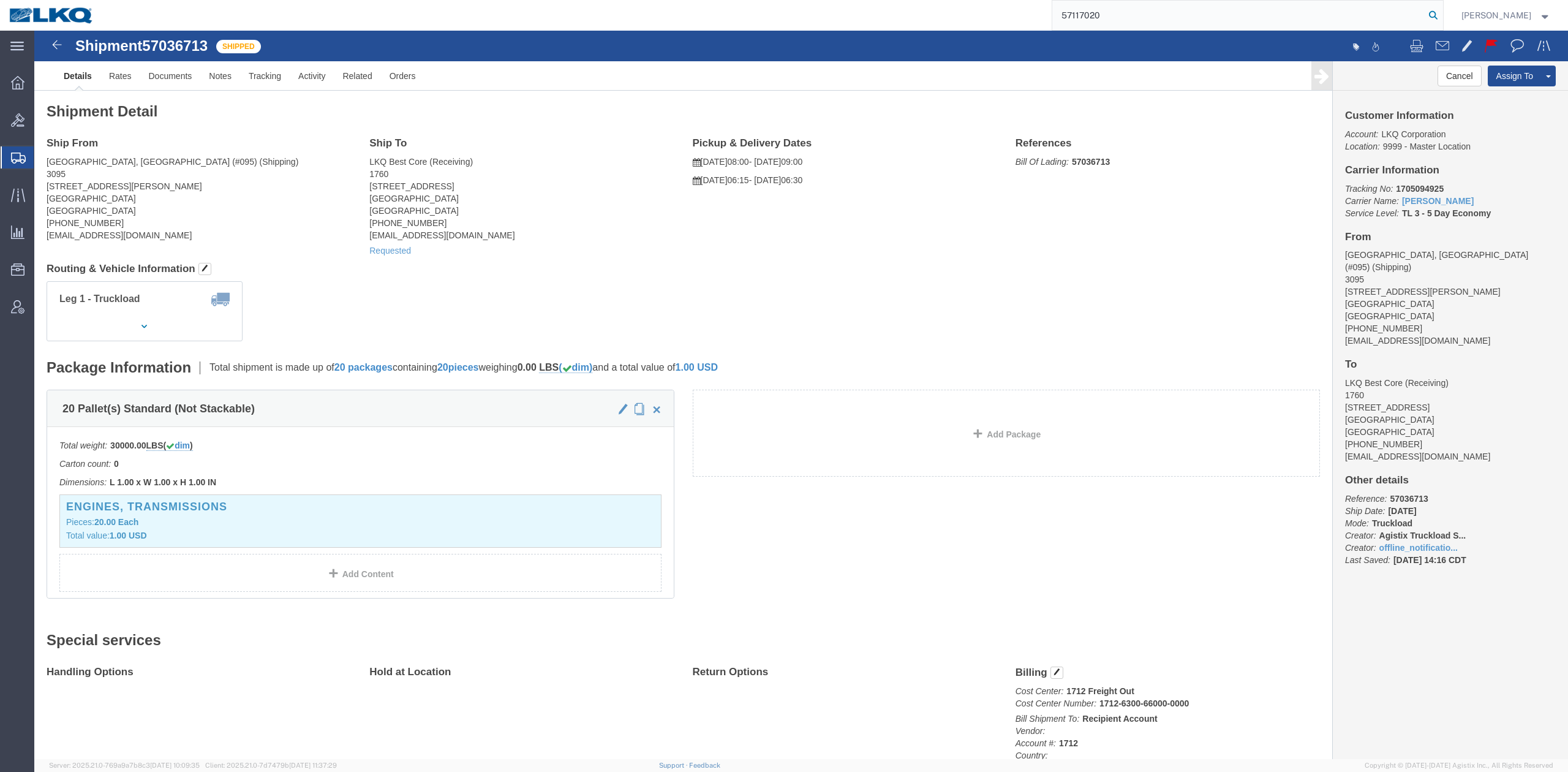
click at [1442, 19] on icon at bounding box center [1433, 15] width 17 height 17
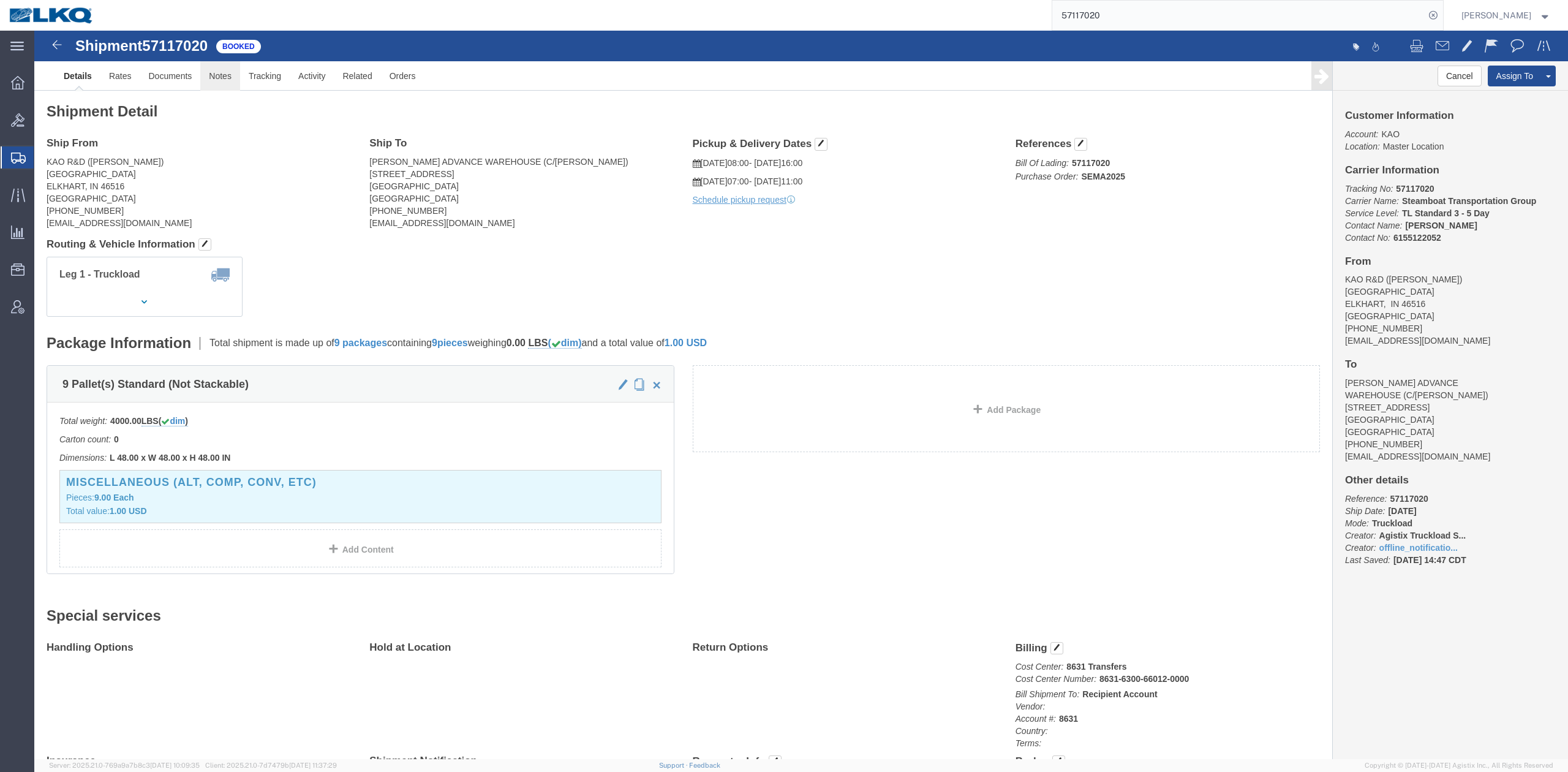
click link "Notes"
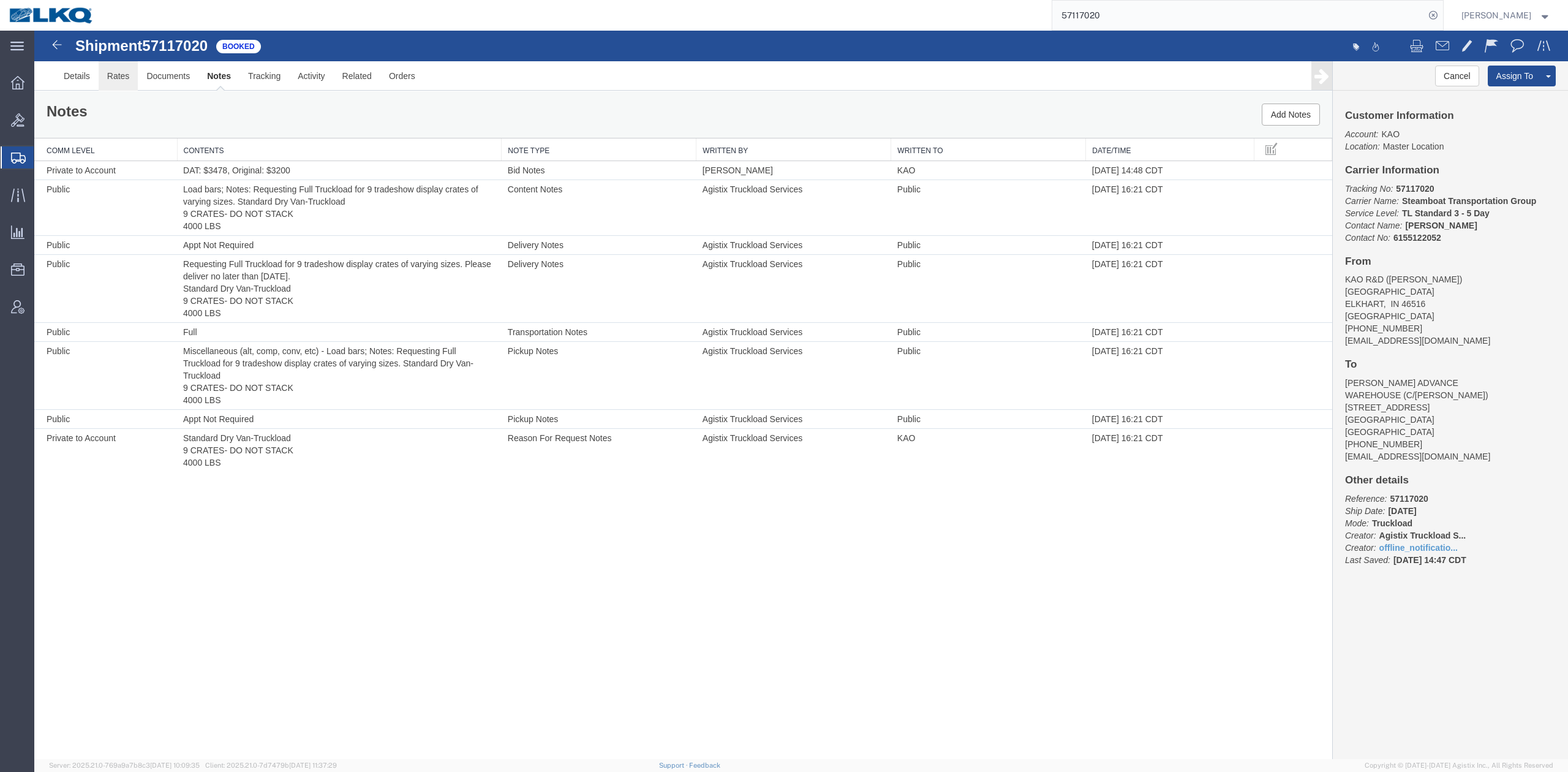
click at [121, 75] on link "Rates" at bounding box center [118, 76] width 40 height 29
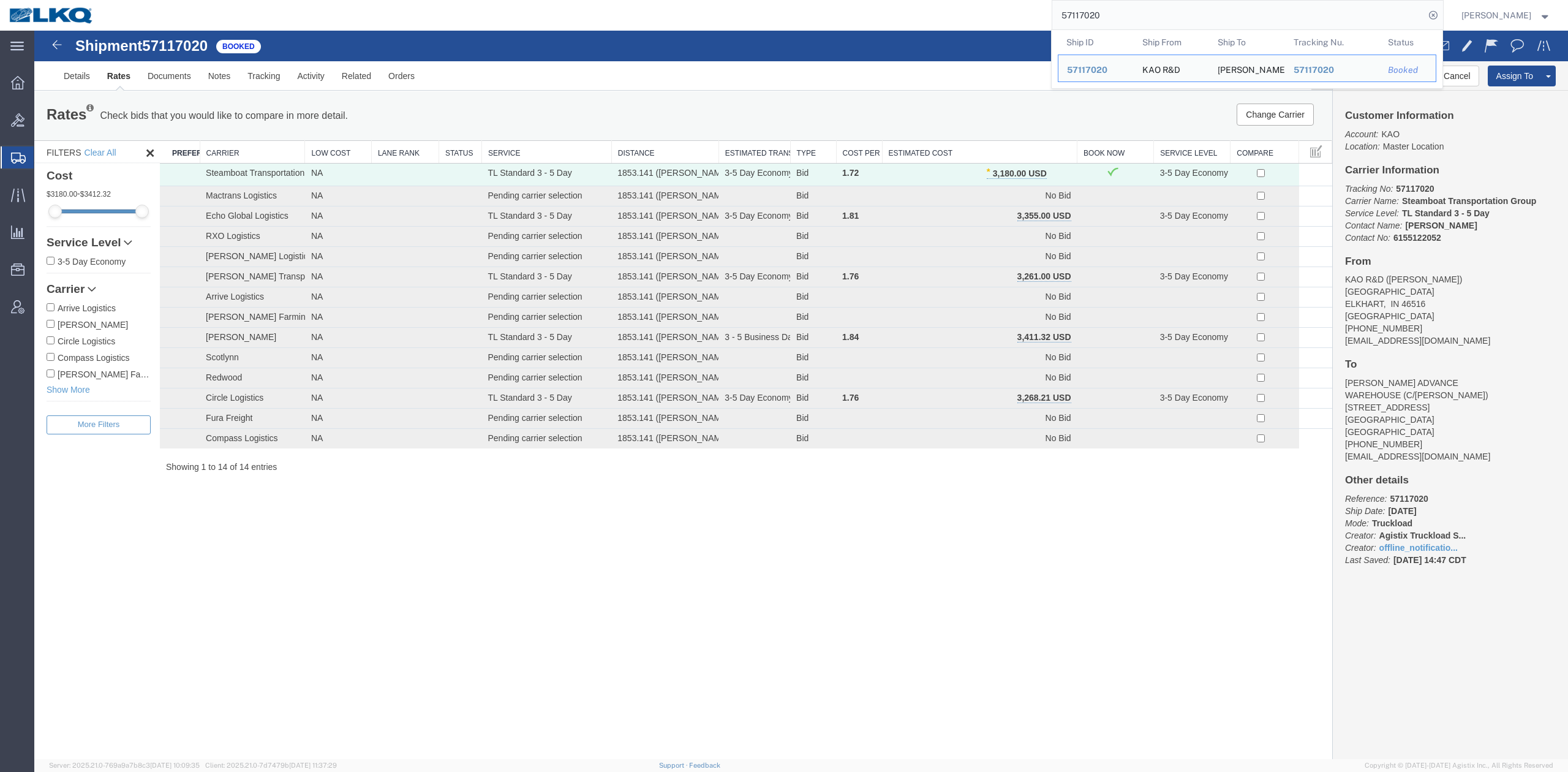
click at [1116, 8] on input "57117020" at bounding box center [1238, 15] width 373 height 29
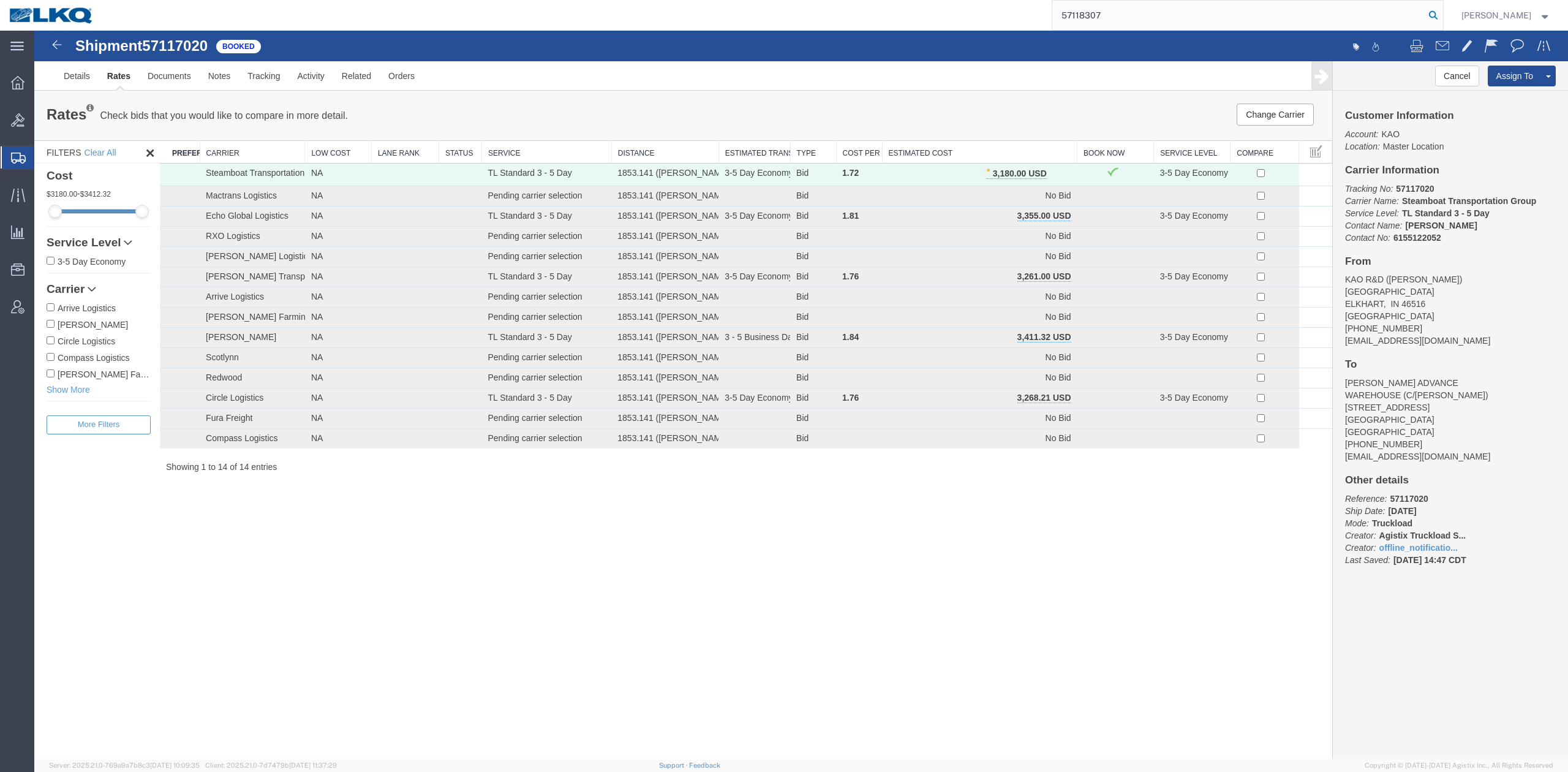
click at [1442, 20] on icon at bounding box center [1433, 15] width 17 height 17
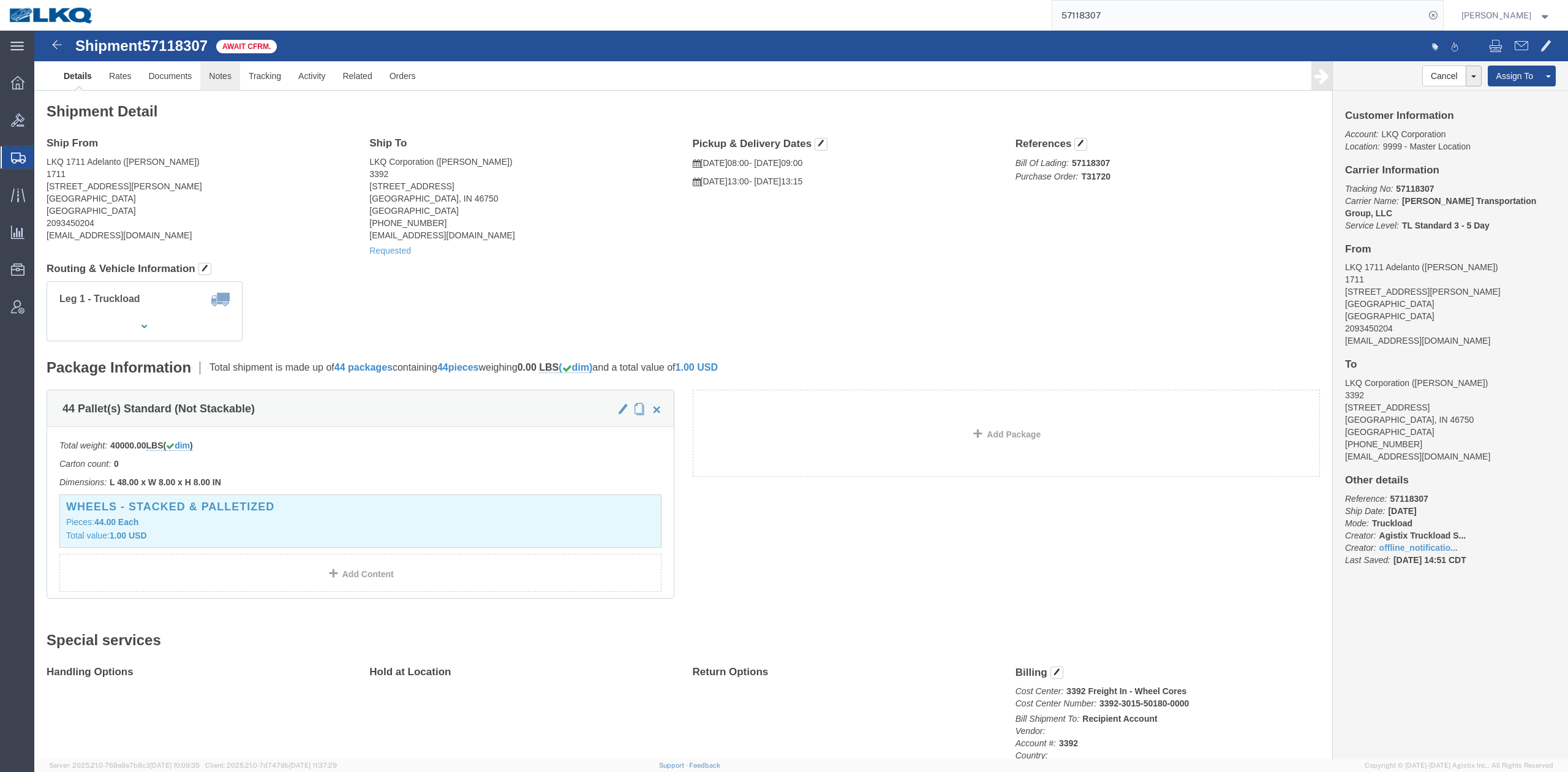
click link "Notes"
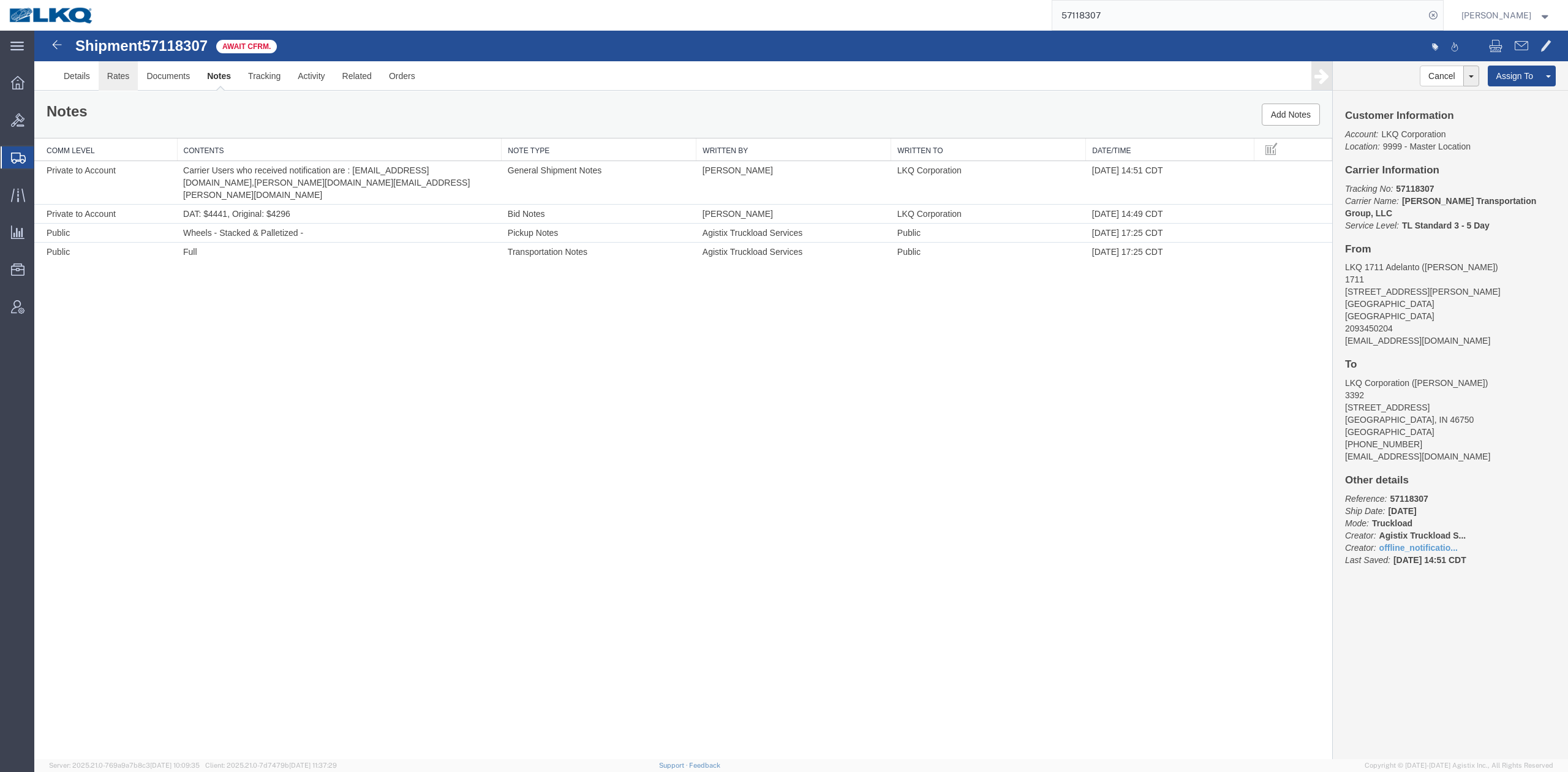
drag, startPoint x: 149, startPoint y: 106, endPoint x: 115, endPoint y: 75, distance: 46.0
click at [115, 75] on link "Rates" at bounding box center [118, 76] width 40 height 29
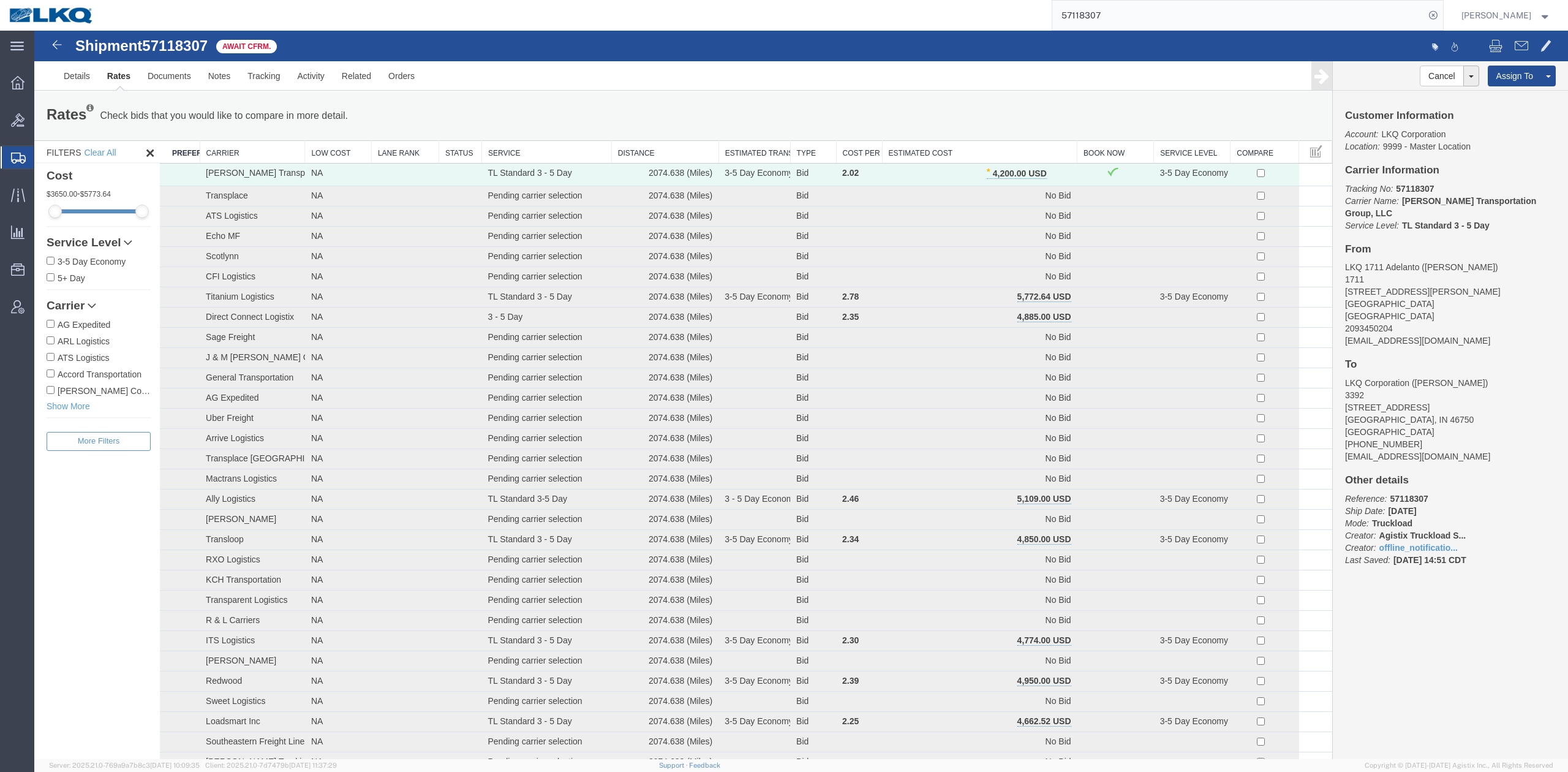
click at [1130, 11] on input "57118307" at bounding box center [1238, 15] width 373 height 29
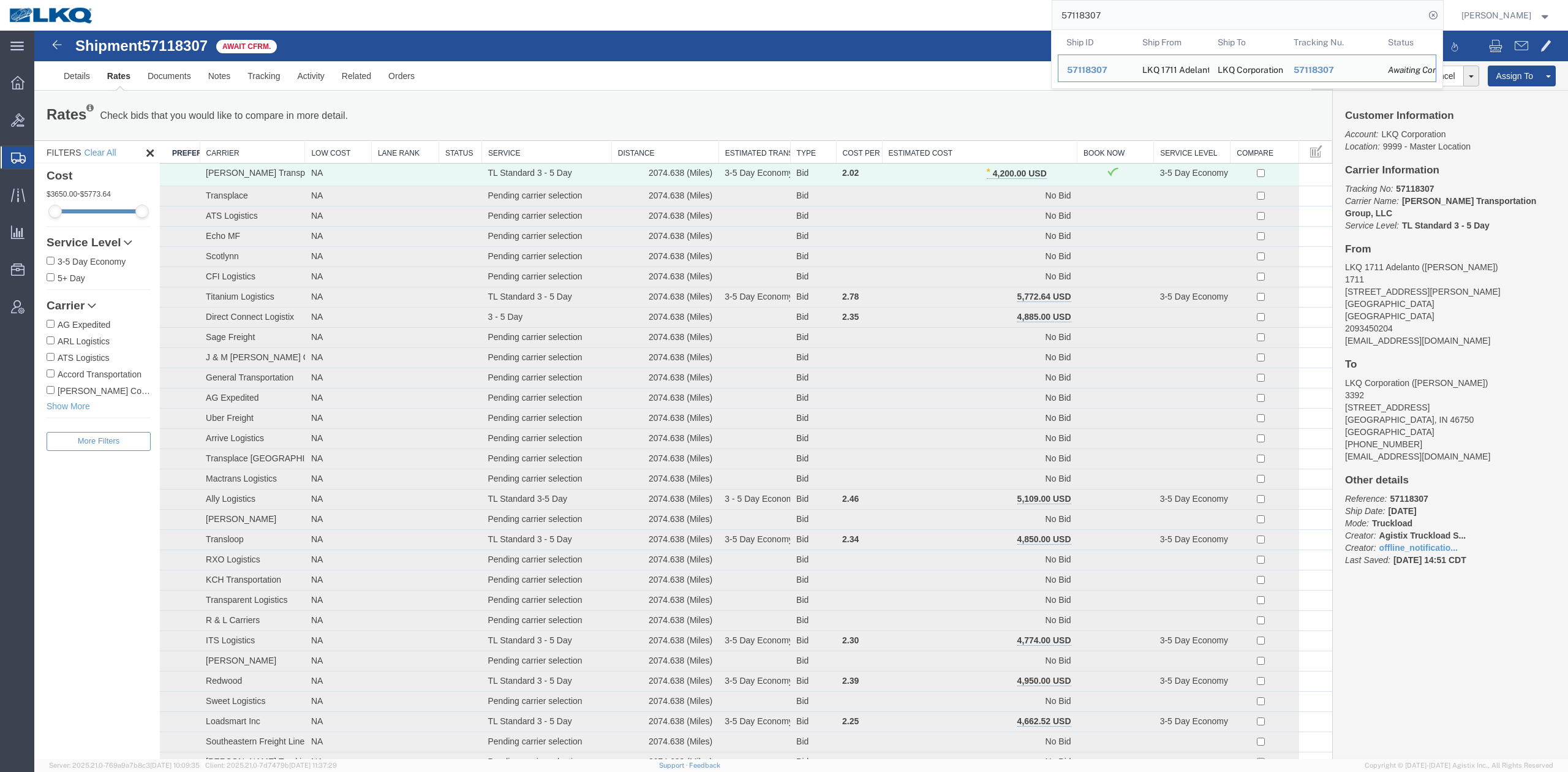
click at [1130, 11] on input "57118307" at bounding box center [1238, 15] width 373 height 29
click at [1129, 11] on input "57118307" at bounding box center [1238, 15] width 373 height 29
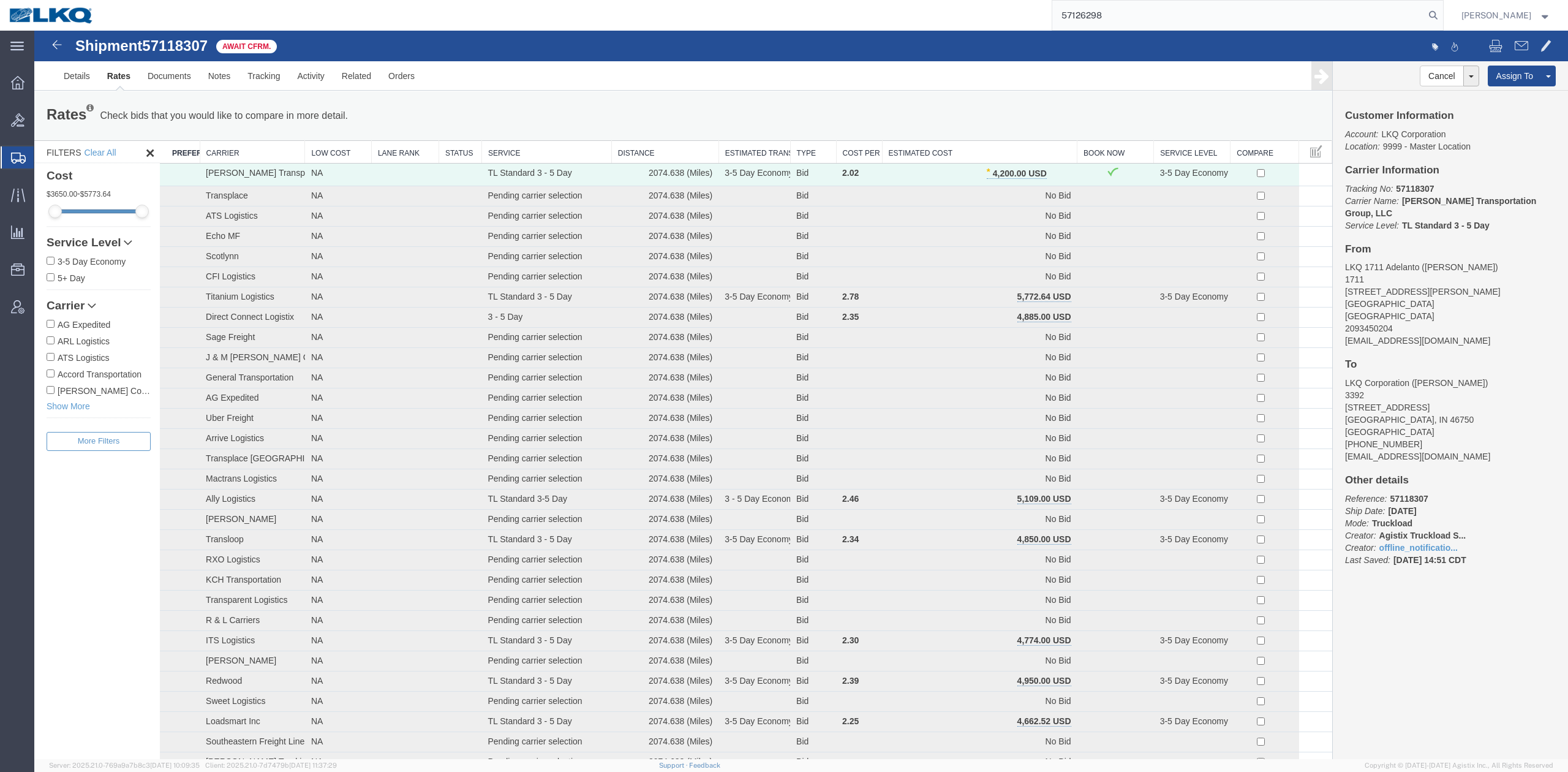
type input "57126298"
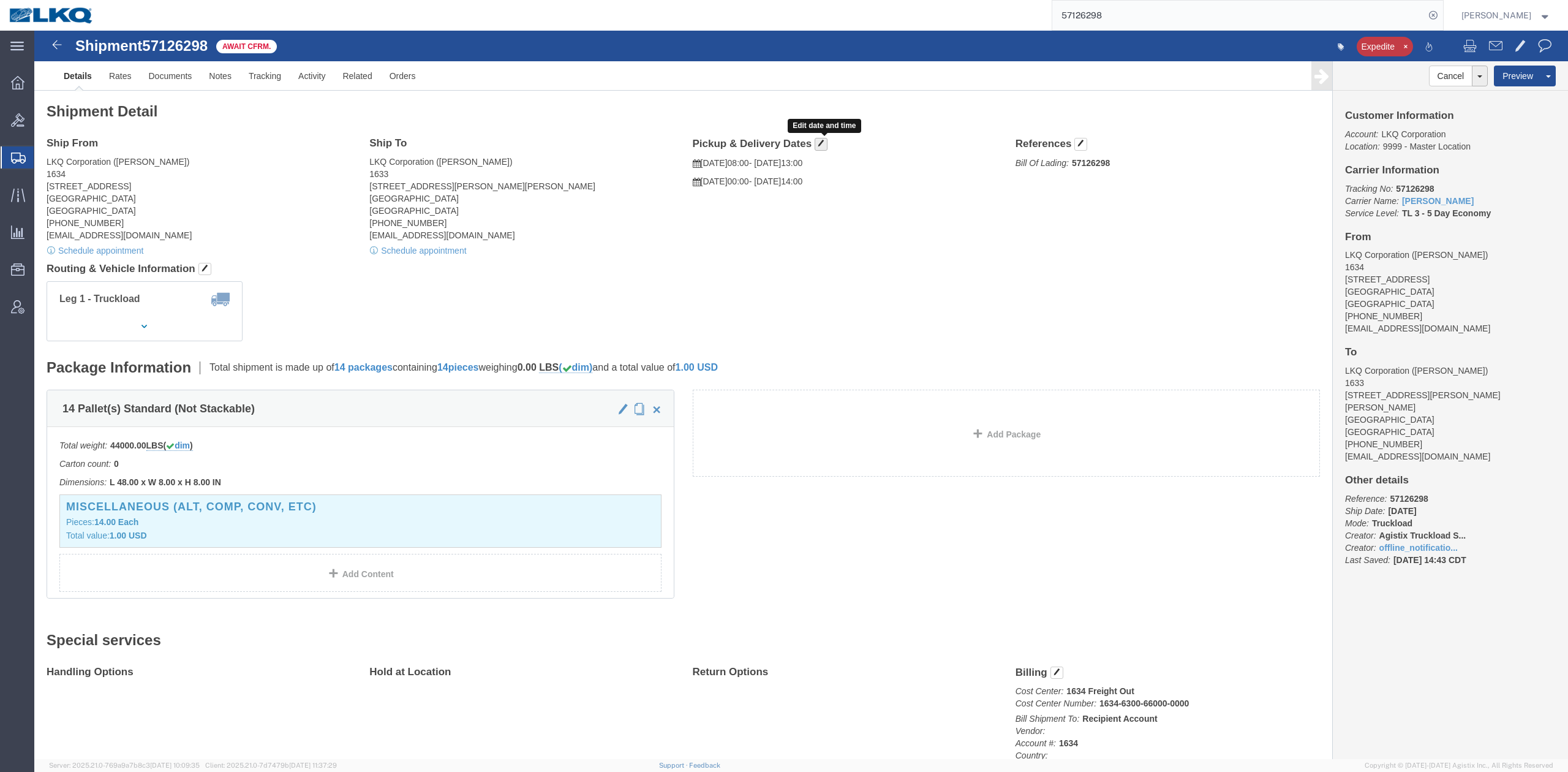
drag, startPoint x: 789, startPoint y: 114, endPoint x: 829, endPoint y: 105, distance: 41.0
click span "button"
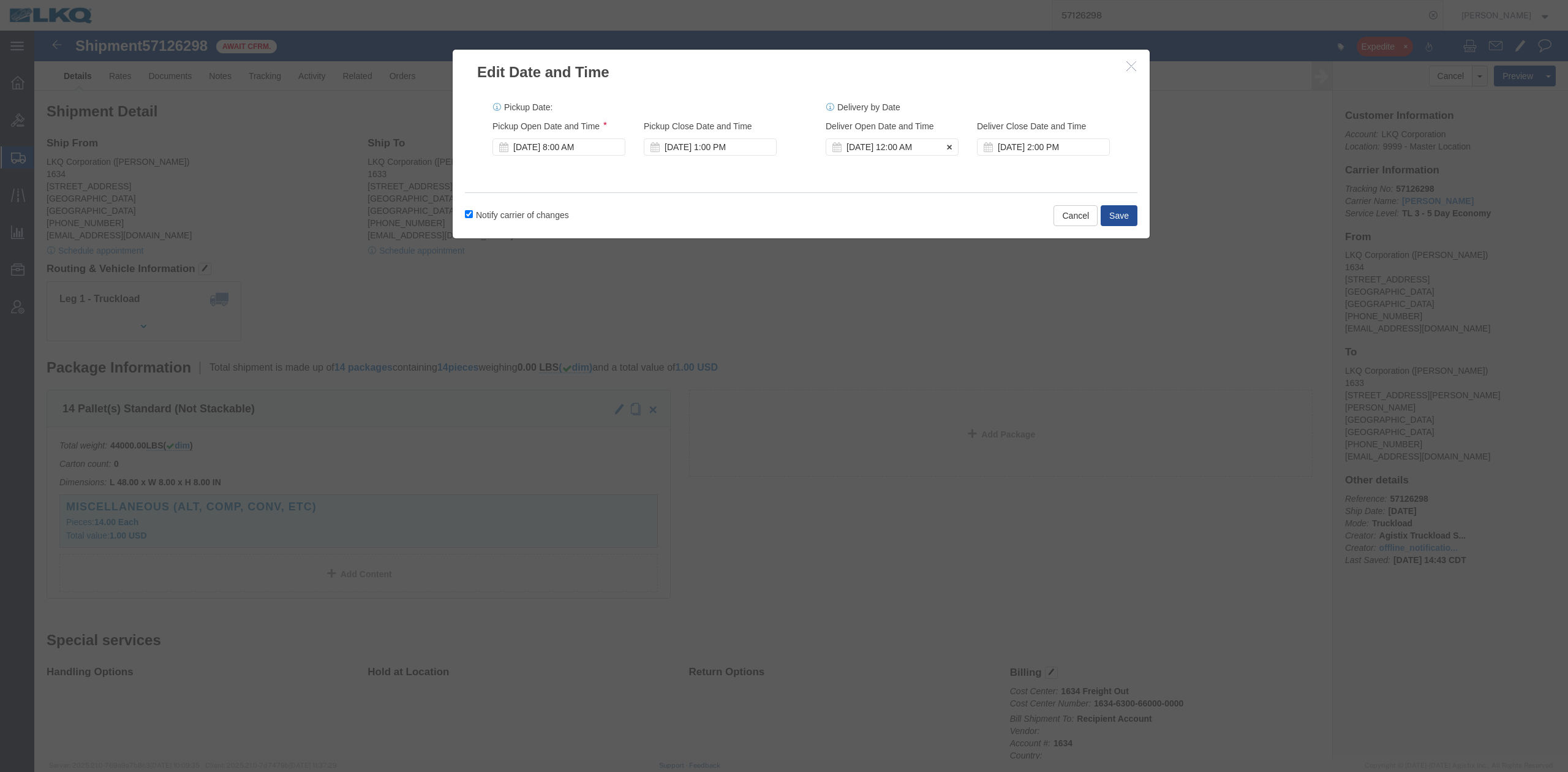
click div "[DATE] 12:00 AM"
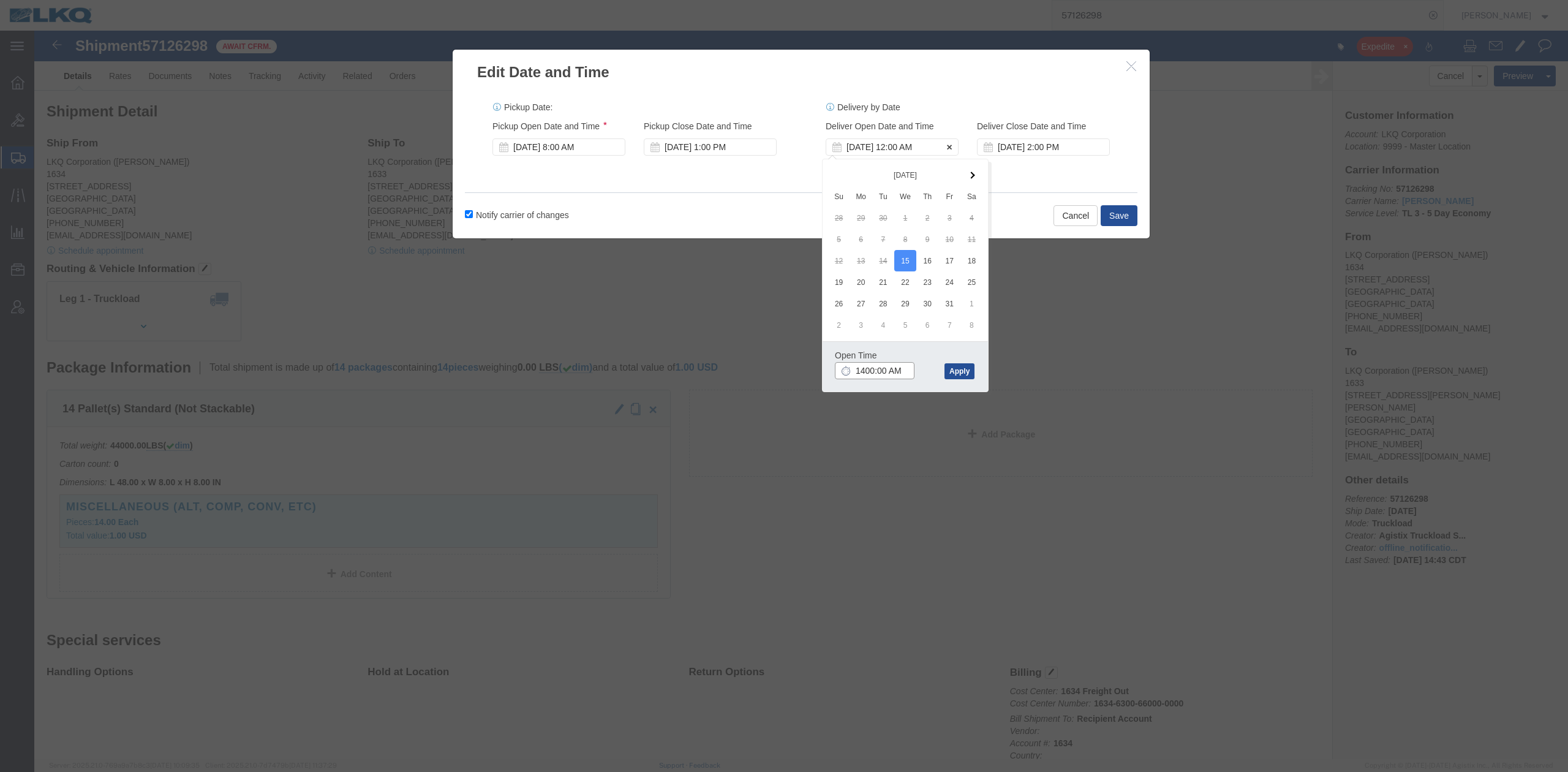
type input "2:00 PM"
click button "Apply"
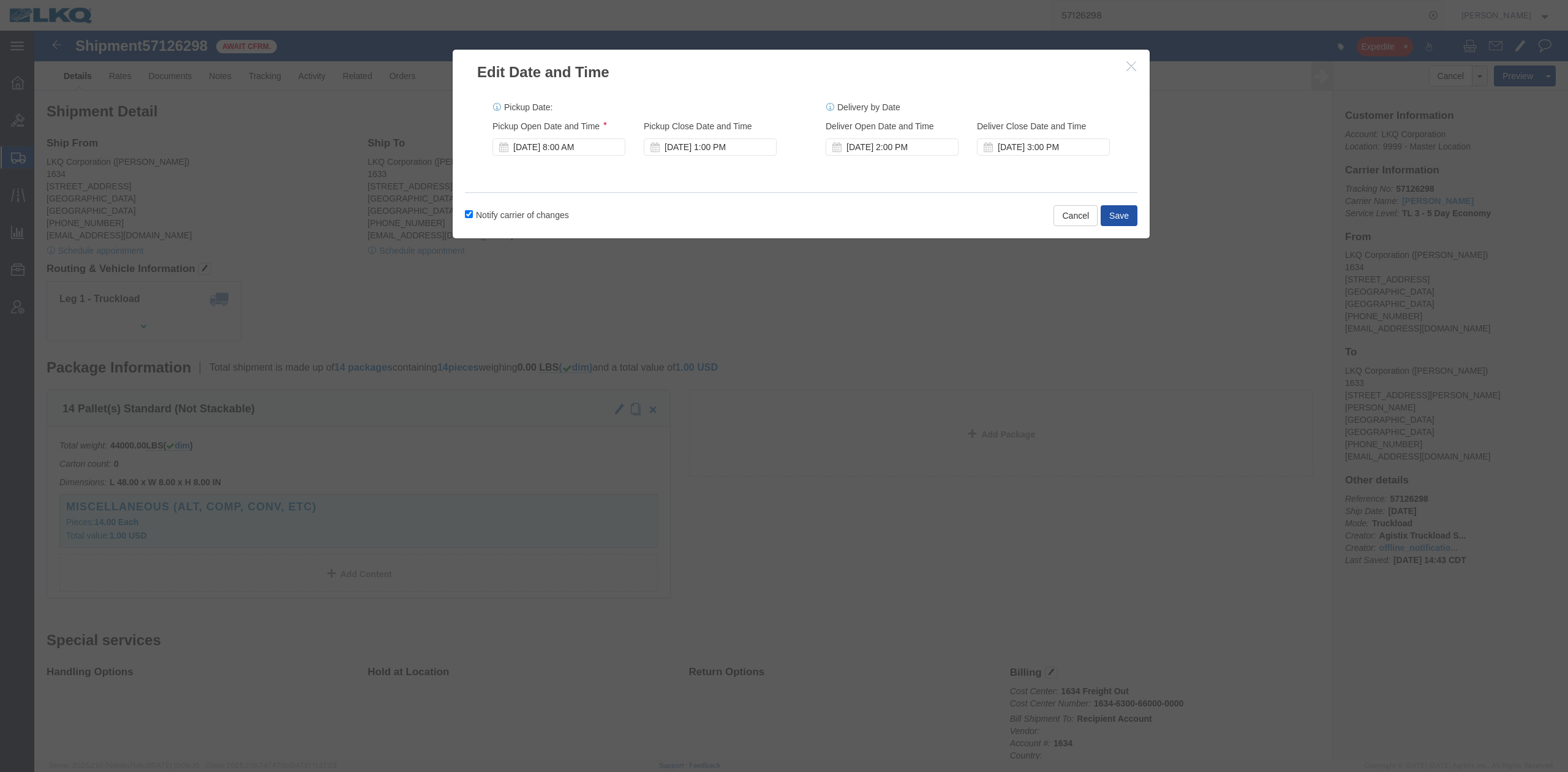
click button "Save"
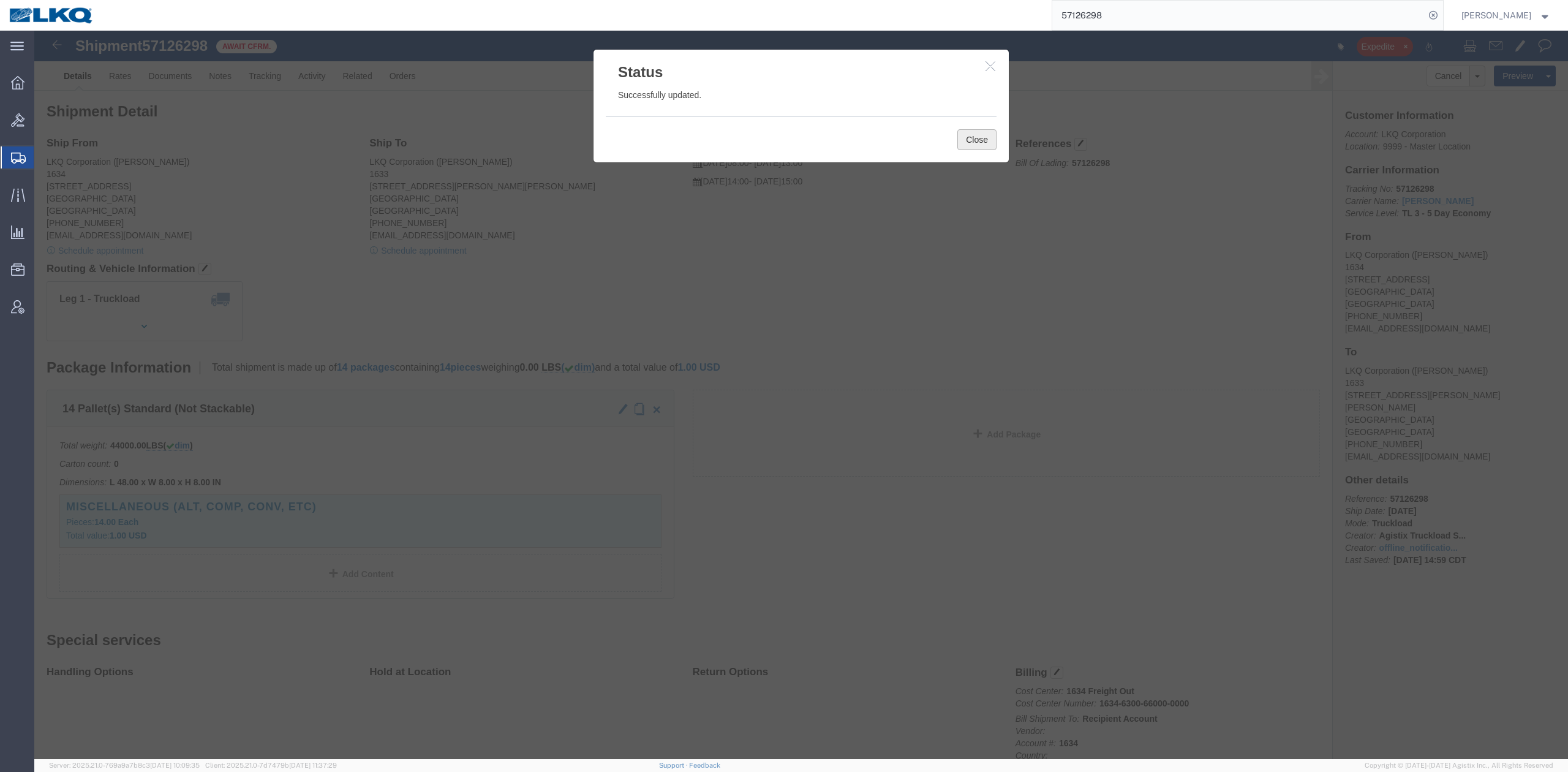
drag, startPoint x: 942, startPoint y: 117, endPoint x: 892, endPoint y: 155, distance: 62.8
click button "Close"
